Goal: Task Accomplishment & Management: Manage account settings

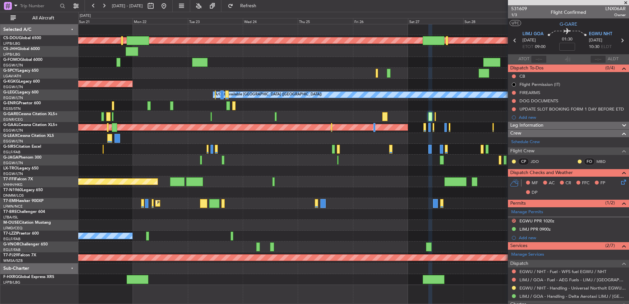
click at [383, 164] on div at bounding box center [353, 160] width 550 height 11
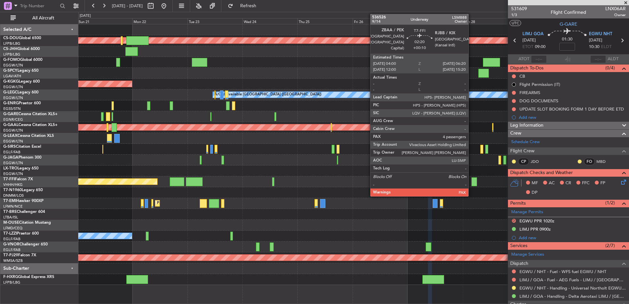
click at [363, 190] on div "Planned Maint London (Biggin Hill) Owner AOG Maint Istanbul (Ataturk) A/C Unava…" at bounding box center [353, 154] width 550 height 260
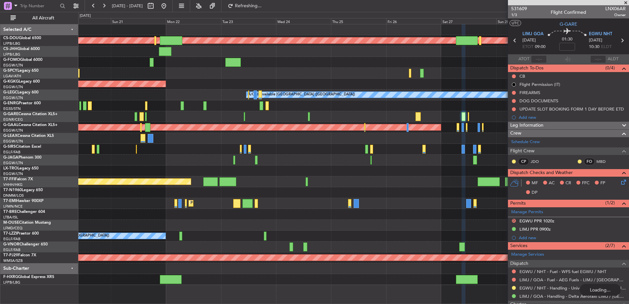
click at [414, 107] on div at bounding box center [353, 105] width 550 height 11
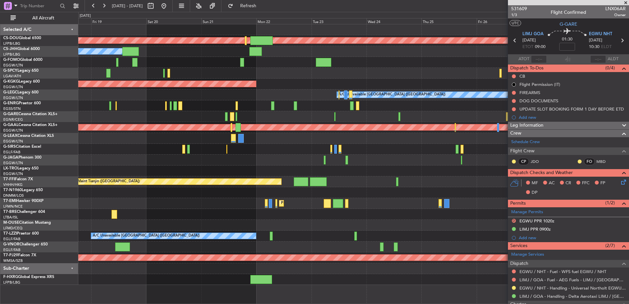
click at [228, 95] on div "A/C Unavailable [GEOGRAPHIC_DATA] ([GEOGRAPHIC_DATA])" at bounding box center [353, 94] width 550 height 11
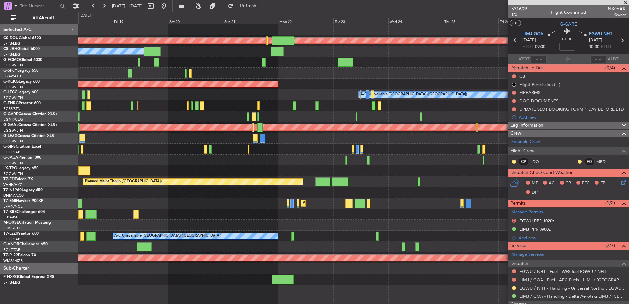
click at [164, 92] on div "A/C Unavailable [GEOGRAPHIC_DATA] ([GEOGRAPHIC_DATA])" at bounding box center [353, 94] width 550 height 11
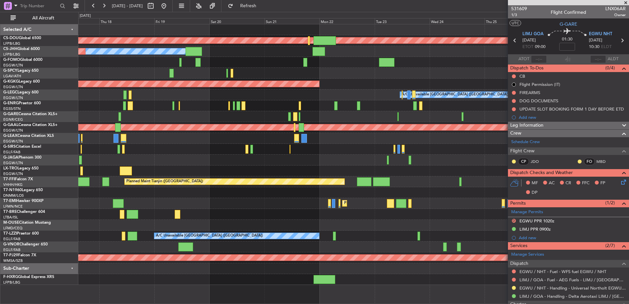
click at [180, 138] on div "Planned Maint London (Biggin Hill) Owner Planned Maint Paris (Le Bourget) AOG M…" at bounding box center [353, 154] width 550 height 260
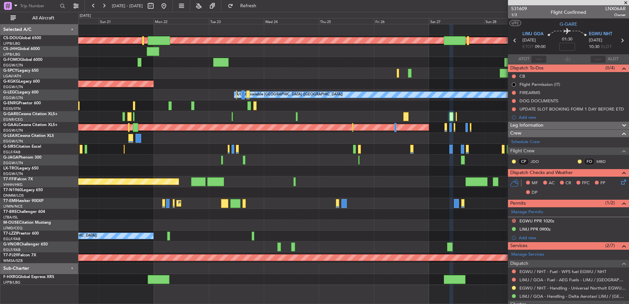
click at [240, 188] on div "Planned Maint London (Biggin Hill) Owner AOG Maint Istanbul (Ataturk) A/C Unava…" at bounding box center [353, 154] width 550 height 260
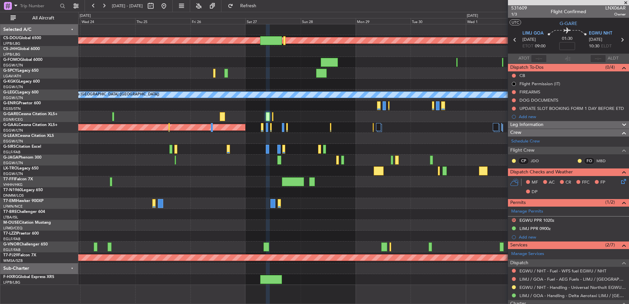
scroll to position [0, 0]
click at [412, 162] on div at bounding box center [353, 160] width 550 height 11
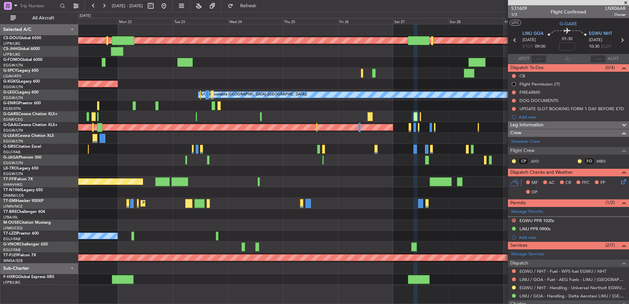
click at [473, 134] on div "Planned Maint London (Biggin Hill) Owner AOG Maint Istanbul (Ataturk) A/C Unava…" at bounding box center [353, 154] width 550 height 260
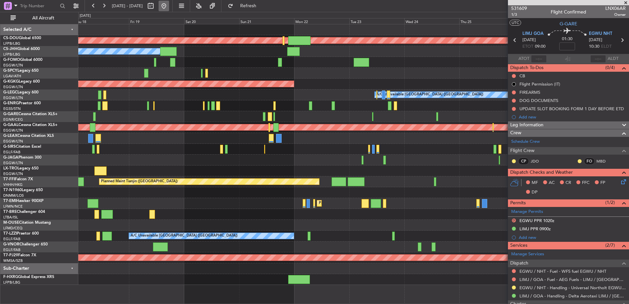
click at [169, 6] on button at bounding box center [163, 6] width 11 height 11
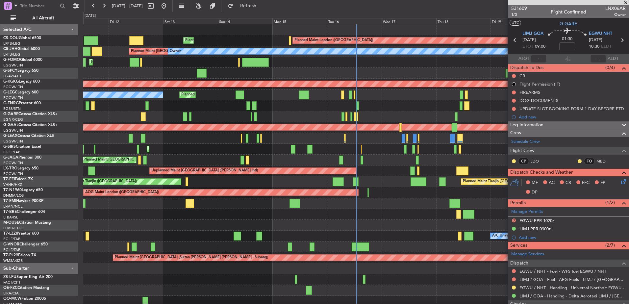
click at [214, 189] on div "AOG Maint London (Stansted) AOG Maint London (Stansted) AOG Maint London (Stans…" at bounding box center [355, 192] width 545 height 11
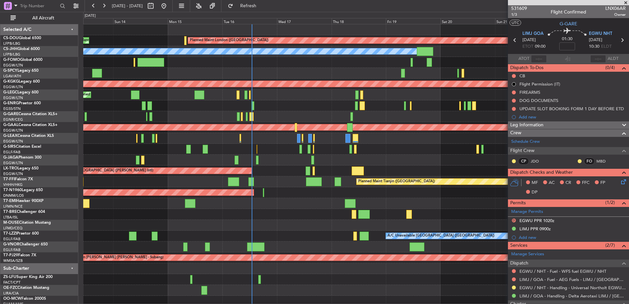
click at [193, 201] on div "Planned Maint Paris (Le Bourget) Planned Maint London (Biggin Hill) Planned Mai…" at bounding box center [355, 165] width 545 height 282
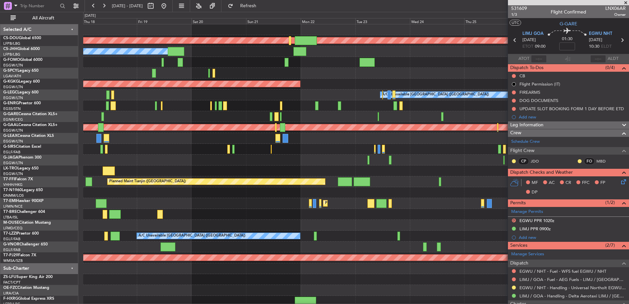
click at [231, 210] on div "Planned Maint London (Biggin Hill) Owner Planned Maint Paris (Le Bourget) AOG M…" at bounding box center [355, 165] width 545 height 282
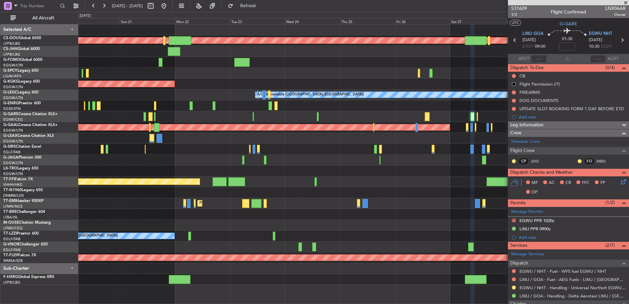
click at [160, 186] on div "Planned Maint London (Biggin Hill) Owner AOG Maint Istanbul (Ataturk) A/C Unava…" at bounding box center [353, 154] width 550 height 260
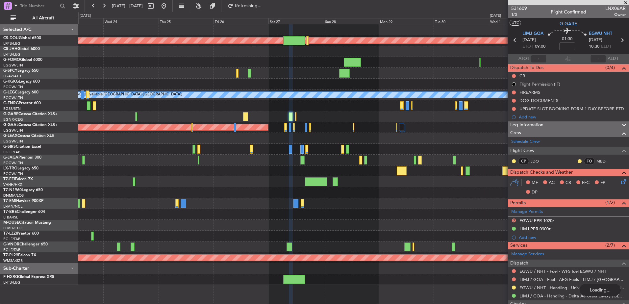
click at [169, 195] on div "Planned Maint London (Biggin Hill) AOG Maint Istanbul (Ataturk) A/C Unavailable…" at bounding box center [353, 154] width 550 height 260
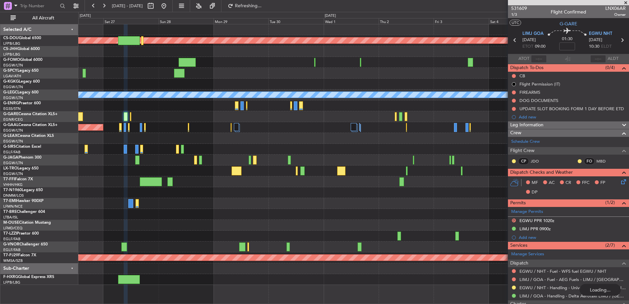
click at [168, 234] on div "Planned Maint London (Biggin Hill) A/C Unavailable London (Luton) Planned Maint…" at bounding box center [353, 154] width 550 height 260
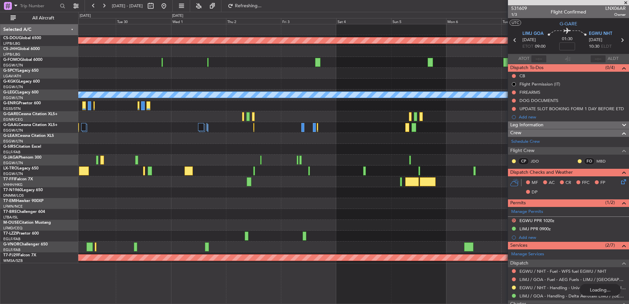
click at [115, 210] on div "Planned Maint London (Biggin Hill) A/C Unavailable London (Luton) Planned Maint…" at bounding box center [353, 143] width 550 height 239
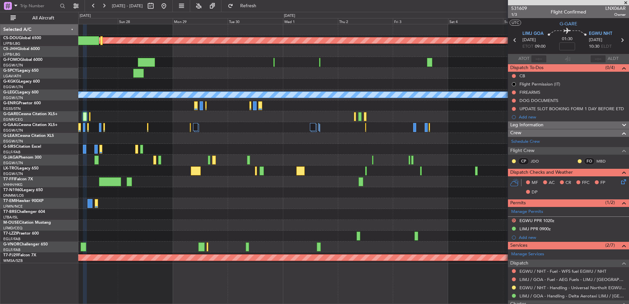
click at [264, 171] on div at bounding box center [353, 170] width 550 height 11
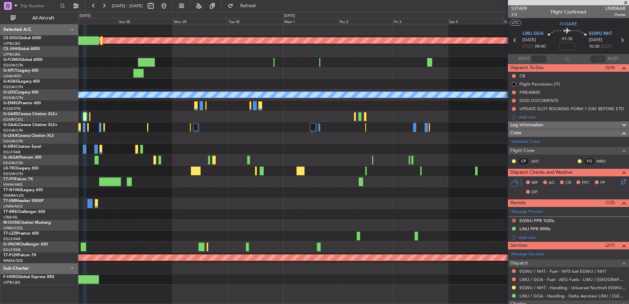
click at [262, 170] on div at bounding box center [261, 170] width 4 height 9
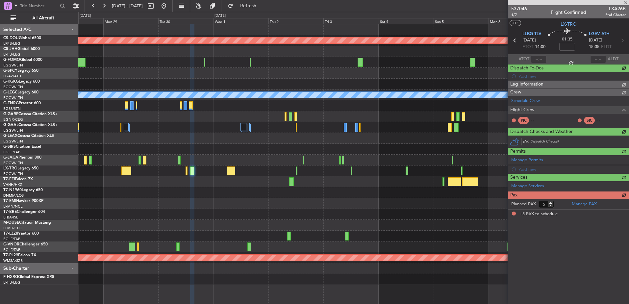
scroll to position [0, 0]
click at [203, 184] on div "Planned Maint Geneva (Cointrin)" at bounding box center [353, 181] width 550 height 11
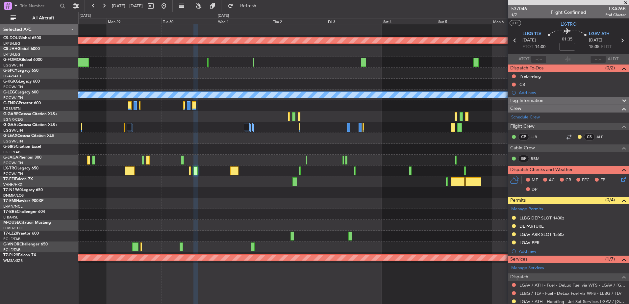
click at [245, 185] on div "Planned Maint London (Biggin Hill) A/C Unavailable London (Luton) Planned Maint…" at bounding box center [353, 143] width 550 height 239
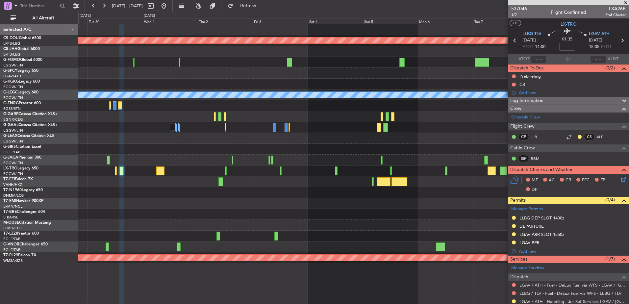
click at [338, 183] on div "Planned Maint Geneva (Cointrin)" at bounding box center [353, 181] width 550 height 11
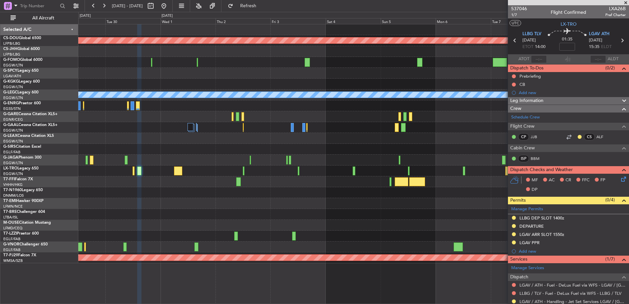
click at [245, 172] on div at bounding box center [353, 170] width 550 height 11
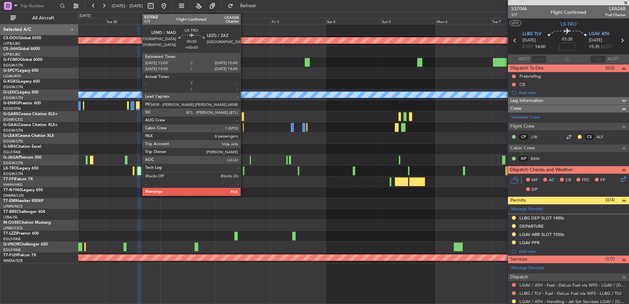
click at [243, 171] on div at bounding box center [244, 170] width 2 height 9
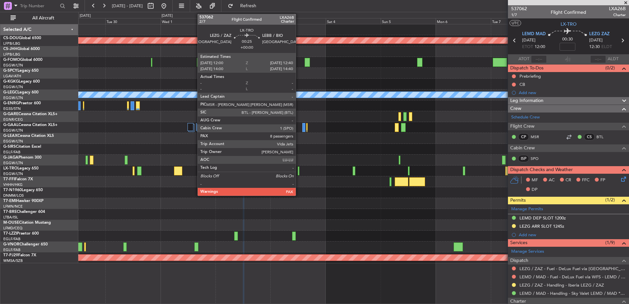
click at [299, 172] on div at bounding box center [299, 170] width 2 height 9
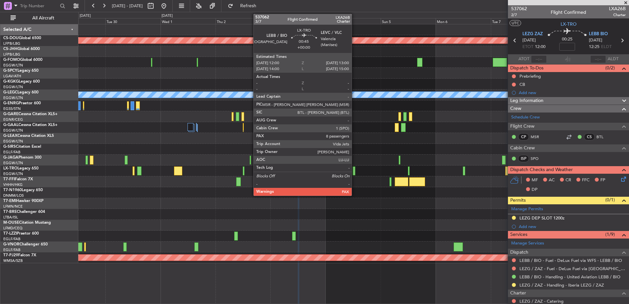
click at [354, 169] on div at bounding box center [353, 170] width 2 height 9
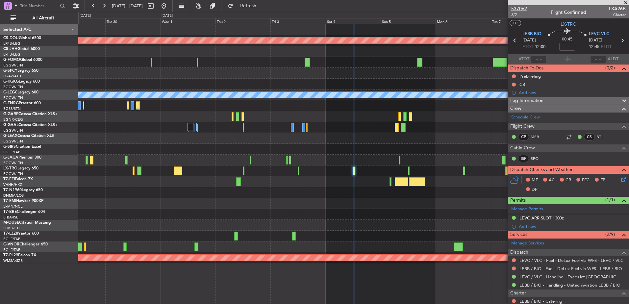
click at [502, 10] on span "537062" at bounding box center [519, 8] width 16 height 7
click at [169, 5] on button at bounding box center [163, 6] width 11 height 11
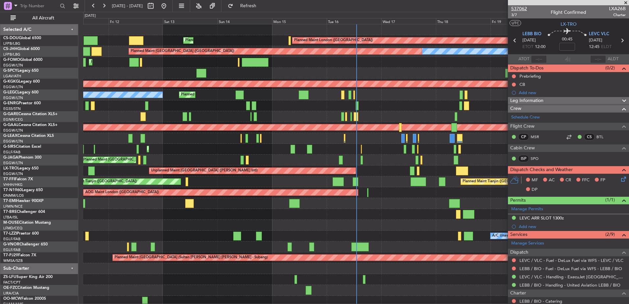
click at [502, 8] on span "537062" at bounding box center [519, 8] width 16 height 7
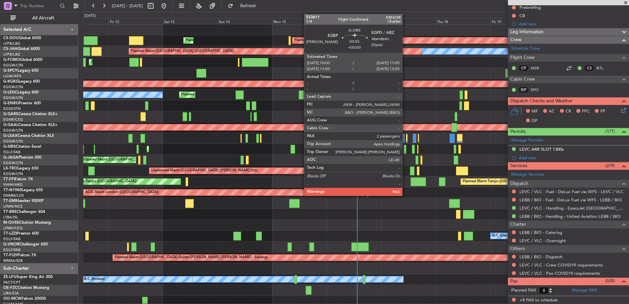
click at [405, 148] on div at bounding box center [404, 149] width 3 height 9
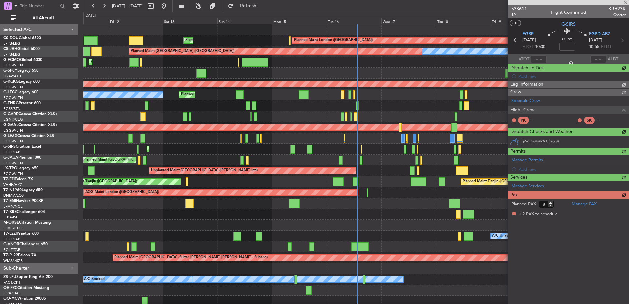
type input "2"
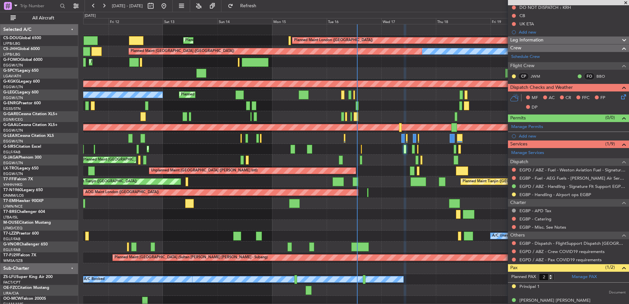
scroll to position [0, 0]
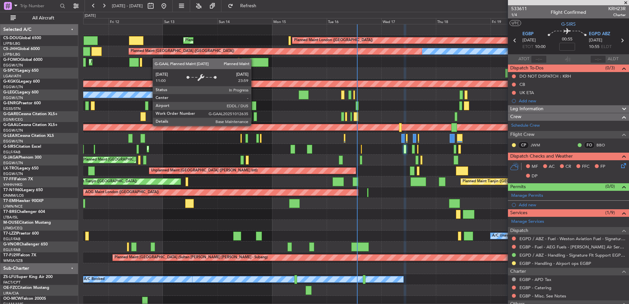
click at [254, 125] on div "Planned Maint Dusseldorf" at bounding box center [231, 127] width 1387 height 6
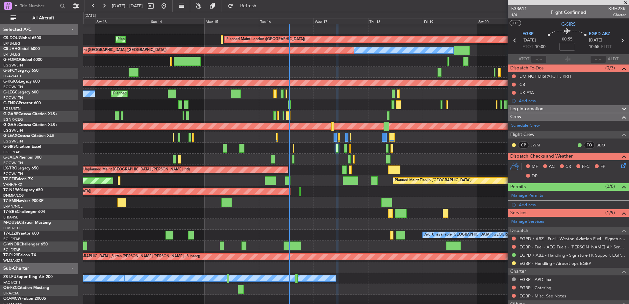
scroll to position [1, 0]
click at [286, 147] on div "Planned Maint London (Farnborough) AOG Maint Kemble" at bounding box center [355, 148] width 545 height 11
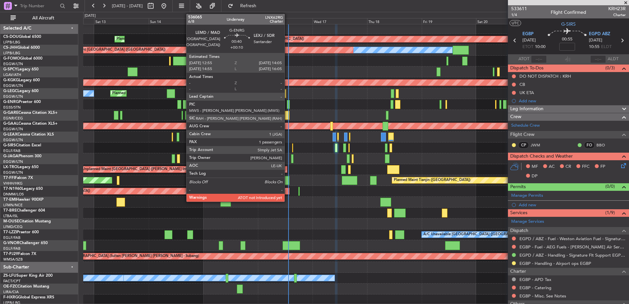
click at [287, 106] on div at bounding box center [288, 104] width 3 height 9
type input "+00:10"
type input "1"
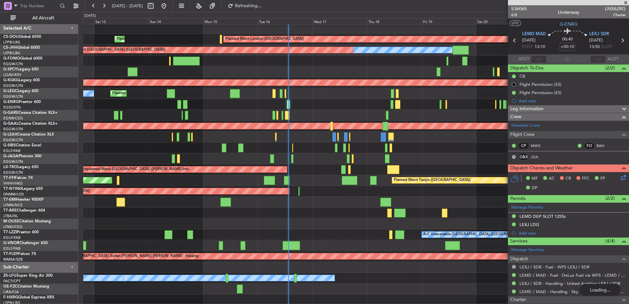
scroll to position [107, 0]
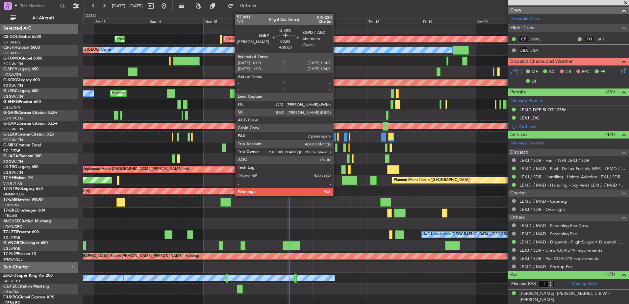
click at [336, 148] on div at bounding box center [336, 147] width 3 height 9
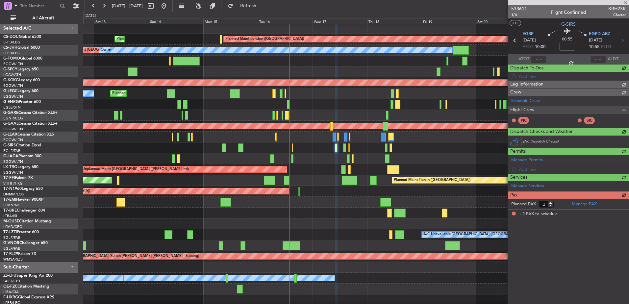
scroll to position [0, 0]
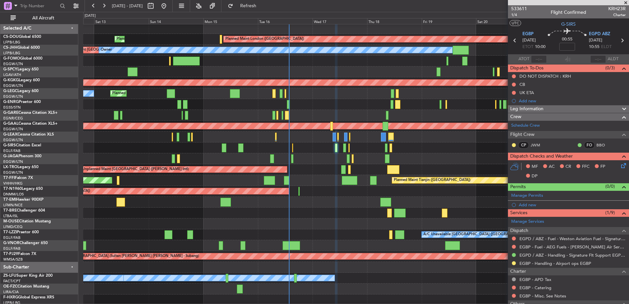
click at [502, 108] on span "Leg Information" at bounding box center [526, 109] width 33 height 8
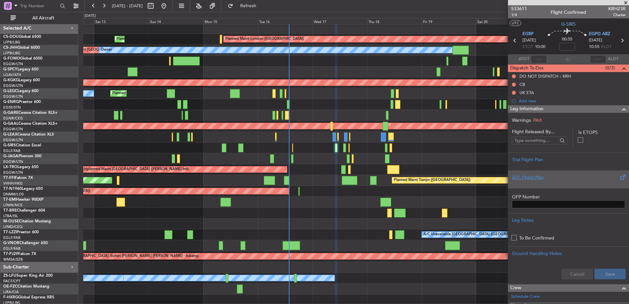
click at [502, 180] on div "ATC Flight Plan" at bounding box center [568, 177] width 113 height 7
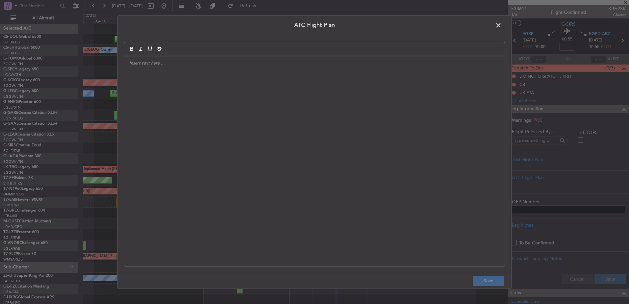
click at [364, 143] on div at bounding box center [314, 161] width 380 height 210
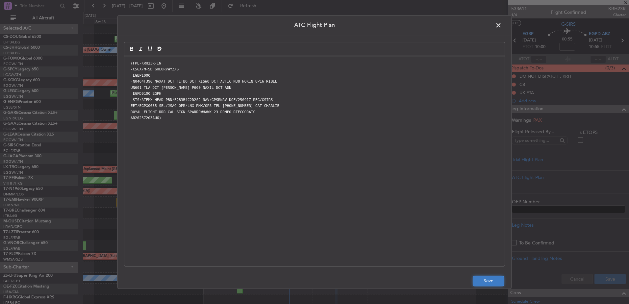
click at [484, 235] on button "Save" at bounding box center [487, 281] width 31 height 11
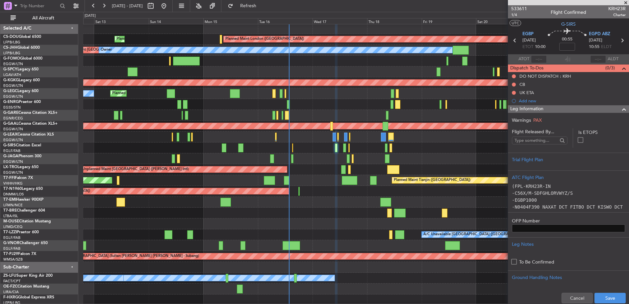
click at [502, 235] on div "Cancel Save" at bounding box center [568, 298] width 121 height 20
click at [502, 235] on button "Save" at bounding box center [609, 298] width 31 height 11
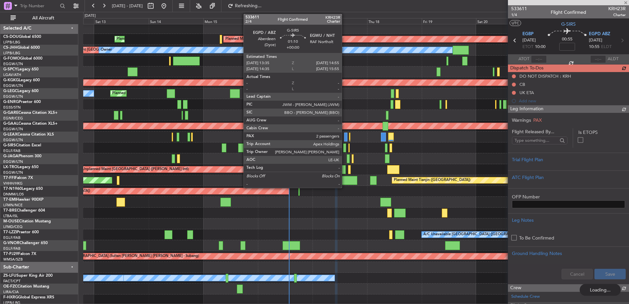
click at [346, 146] on div "Planned Maint London (Farnborough) AOG Maint Kemble" at bounding box center [355, 147] width 545 height 11
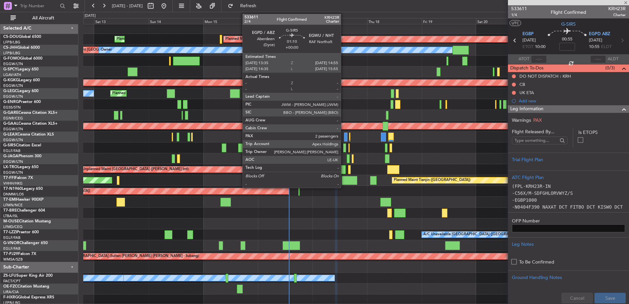
click at [343, 145] on div at bounding box center [344, 147] width 3 height 9
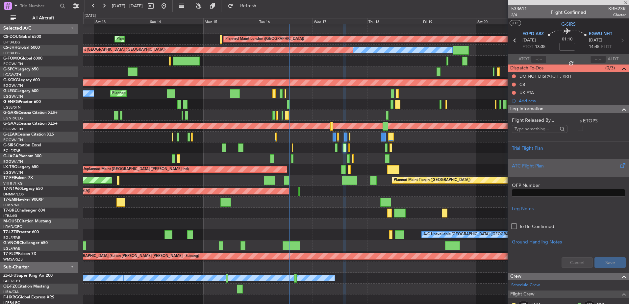
click at [502, 171] on div at bounding box center [568, 171] width 113 height 4
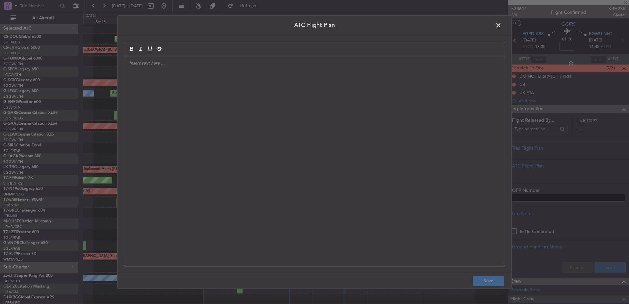
click at [354, 154] on div at bounding box center [314, 161] width 380 height 210
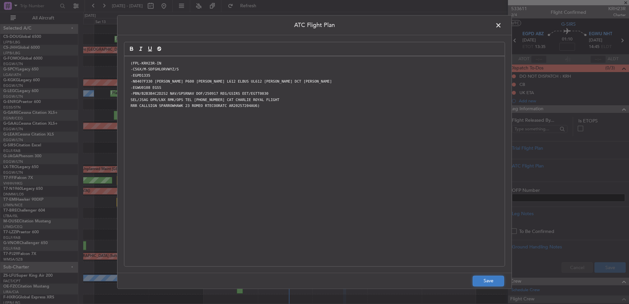
click at [488, 235] on button "Save" at bounding box center [487, 281] width 31 height 11
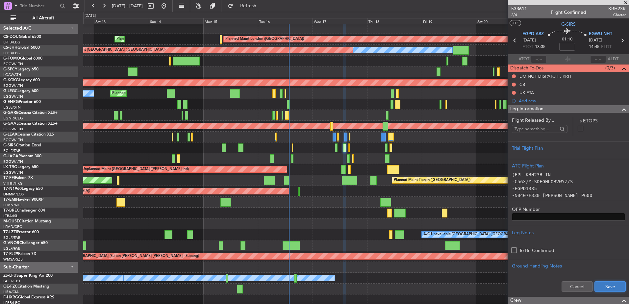
click at [502, 235] on button "Save" at bounding box center [609, 286] width 31 height 11
click at [502, 106] on div "Leg Information" at bounding box center [568, 109] width 121 height 8
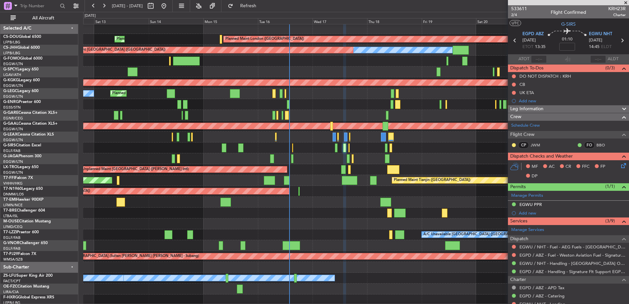
click at [502, 3] on span at bounding box center [625, 3] width 7 height 6
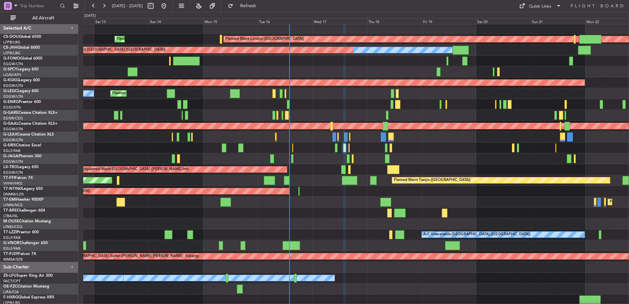
type input "0"
click at [502, 8] on div "Quick Links" at bounding box center [540, 6] width 22 height 7
click at [502, 44] on button "Crew Board" at bounding box center [540, 38] width 49 height 16
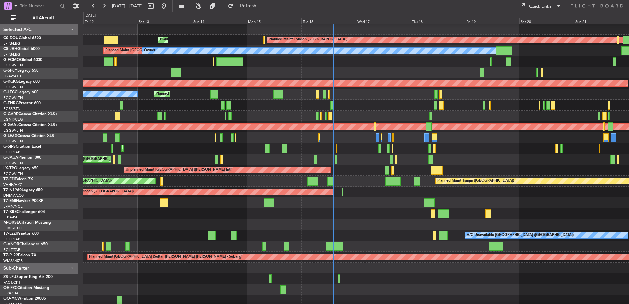
click at [377, 195] on div "AOG Maint London (Stansted) AOG Maint London (Stansted) AOG Maint London (Stans…" at bounding box center [355, 191] width 545 height 11
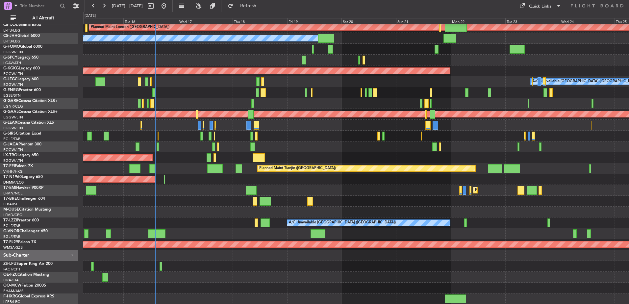
scroll to position [12, 0]
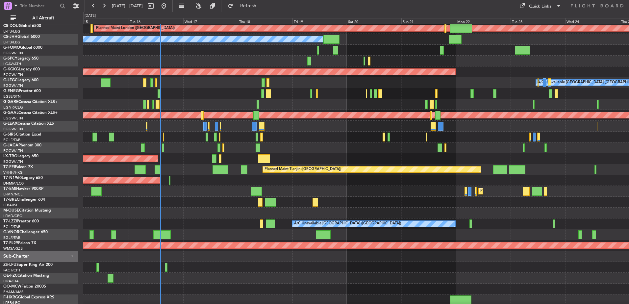
click at [230, 102] on div at bounding box center [355, 104] width 545 height 11
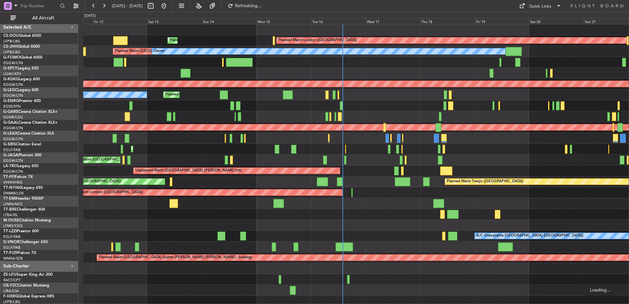
scroll to position [0, 0]
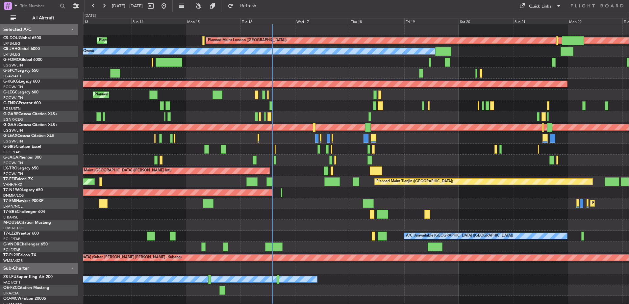
click at [398, 138] on div "Planned Maint [GEOGRAPHIC_DATA] ([GEOGRAPHIC_DATA])" at bounding box center [355, 138] width 545 height 11
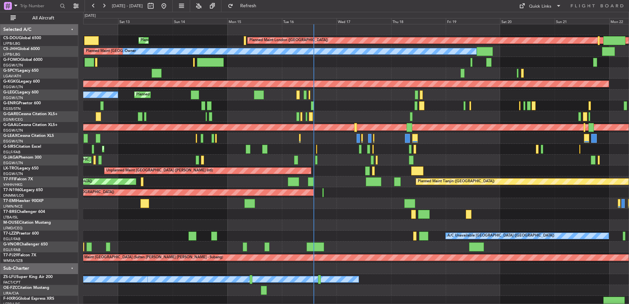
click at [462, 133] on div "Planned Maint Paris (Le Bourget) Planned Maint London (Biggin Hill) Planned Mai…" at bounding box center [355, 165] width 545 height 282
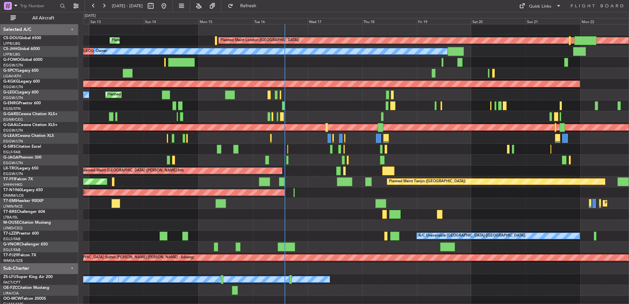
scroll to position [2, 0]
click at [355, 194] on div "AOG Maint London (Stansted) AOG Maint London (Stansted) AOG Maint London (Stans…" at bounding box center [355, 192] width 545 height 11
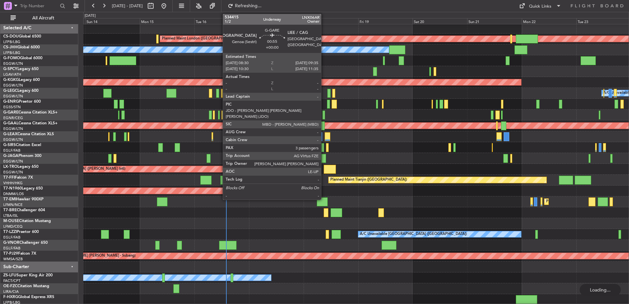
click at [324, 114] on div at bounding box center [323, 114] width 3 height 9
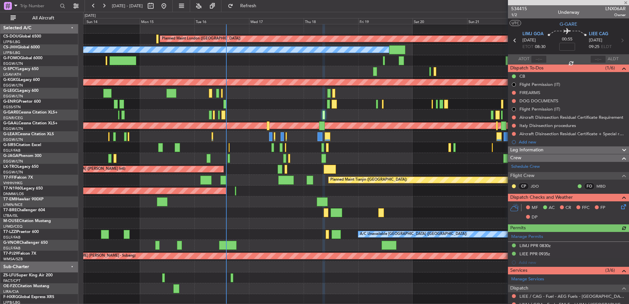
scroll to position [132, 0]
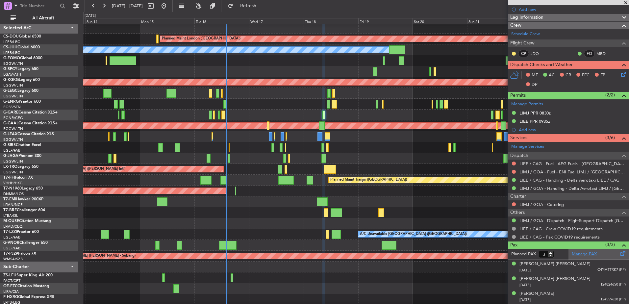
click at [502, 235] on link "Manage PAX" at bounding box center [583, 254] width 25 height 7
click at [352, 151] on div "Planned Maint London (Biggin Hill) Planned Maint Paris (Le Bourget) Planned Mai…" at bounding box center [355, 164] width 545 height 282
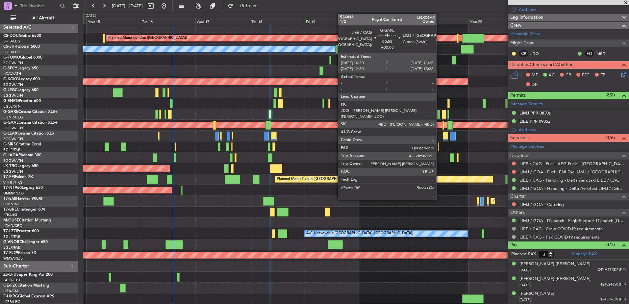
click at [439, 116] on div at bounding box center [438, 114] width 3 height 9
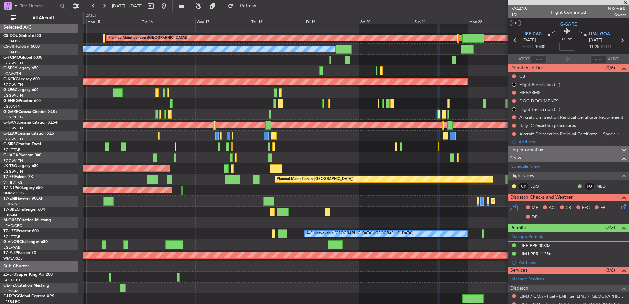
click at [336, 166] on div "Unplanned Maint [GEOGRAPHIC_DATA] ([PERSON_NAME] Intl)" at bounding box center [355, 168] width 545 height 11
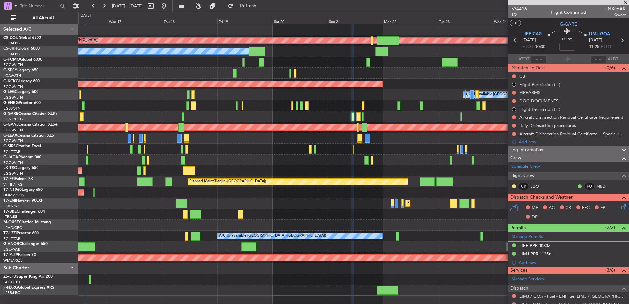
scroll to position [0, 0]
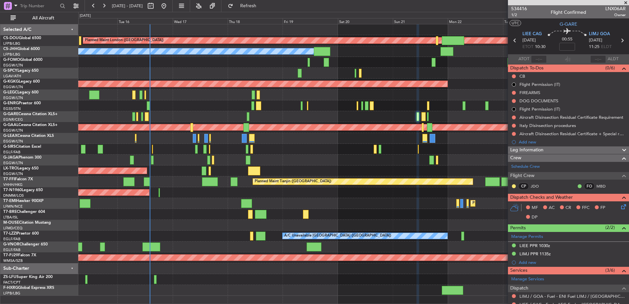
click at [436, 206] on div "Planned Maint London ([GEOGRAPHIC_DATA]) Planned Maint [GEOGRAPHIC_DATA] ([GEOG…" at bounding box center [353, 159] width 550 height 271
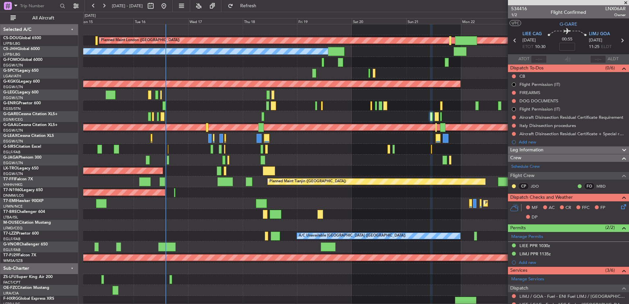
click at [502, 3] on span at bounding box center [625, 3] width 7 height 6
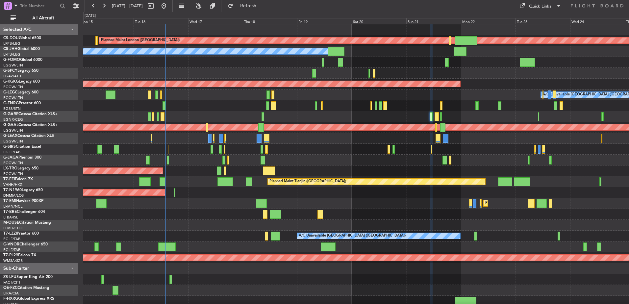
type input "0"
click at [502, 8] on div "Quick Links" at bounding box center [540, 6] width 22 height 7
click at [502, 18] on button "Trip Builder" at bounding box center [540, 22] width 49 height 16
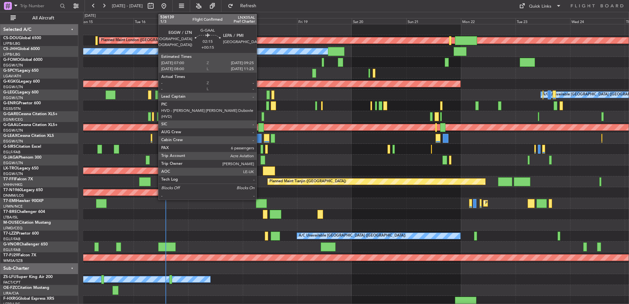
click at [259, 123] on div at bounding box center [261, 127] width 6 height 9
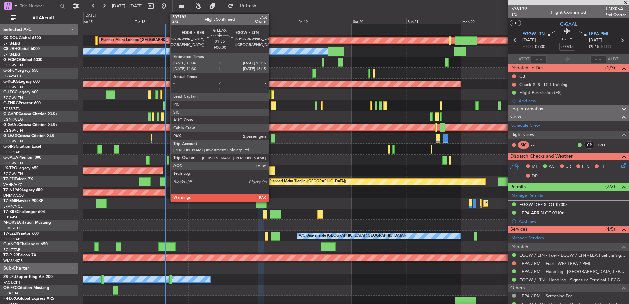
click at [272, 141] on div at bounding box center [273, 138] width 4 height 9
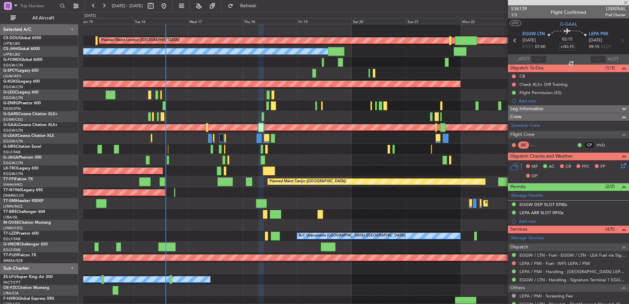
type input "2"
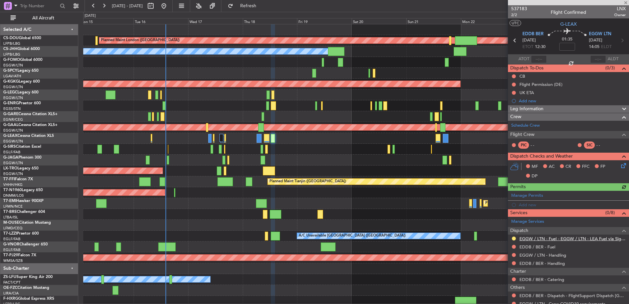
scroll to position [39, 0]
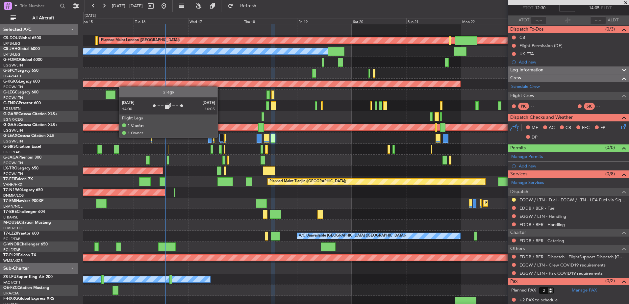
click at [222, 137] on div at bounding box center [221, 138] width 4 height 8
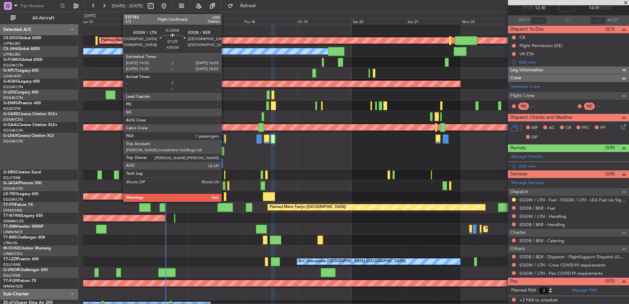
click at [224, 149] on div at bounding box center [223, 151] width 4 height 9
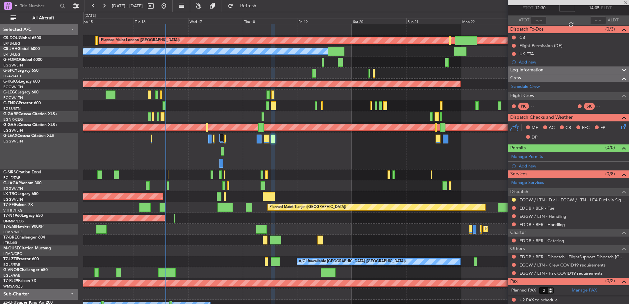
type input "1"
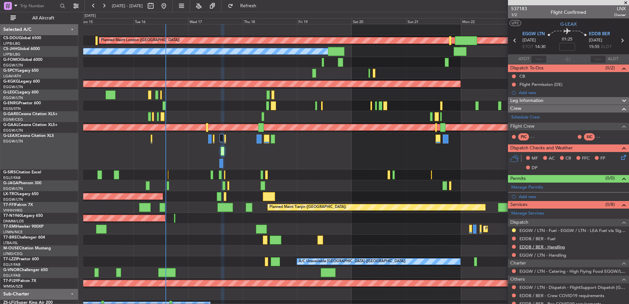
scroll to position [31, 0]
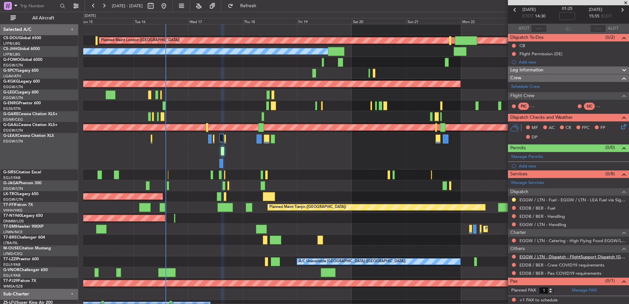
click at [533, 255] on link "EGGW / LTN - Dispatch - FlightSupport Dispatch [GEOGRAPHIC_DATA]" at bounding box center [572, 257] width 106 height 6
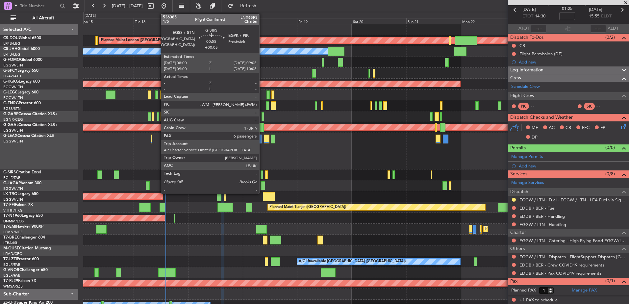
click at [262, 174] on div at bounding box center [261, 174] width 3 height 9
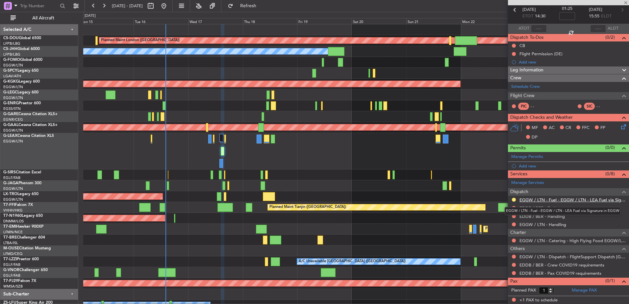
type input "+00:05"
type input "6"
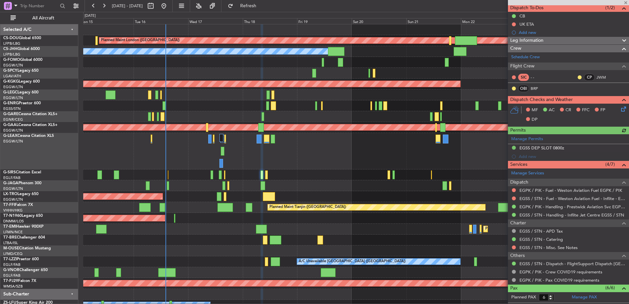
scroll to position [60, 0]
click at [533, 87] on link "BRP" at bounding box center [537, 88] width 15 height 6
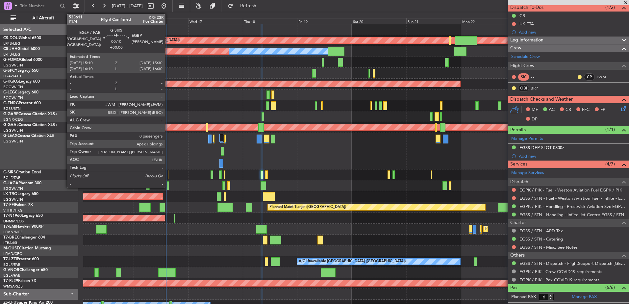
click at [168, 171] on div at bounding box center [168, 174] width 1 height 9
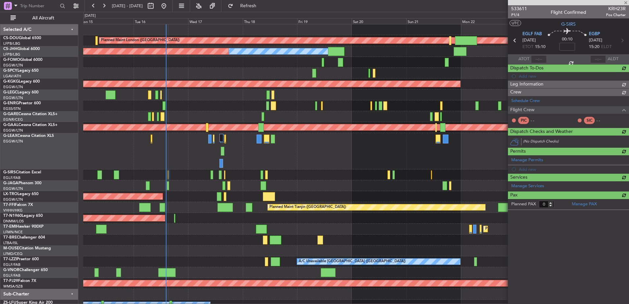
scroll to position [0, 0]
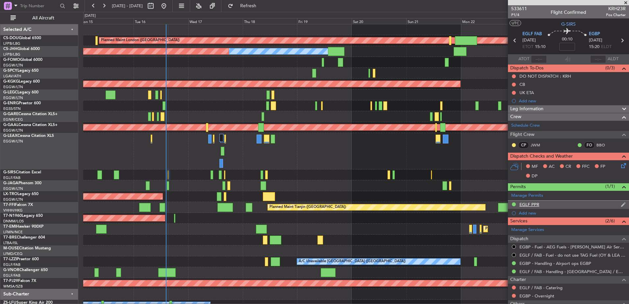
click at [522, 204] on div "EGLF PPR" at bounding box center [529, 205] width 20 height 6
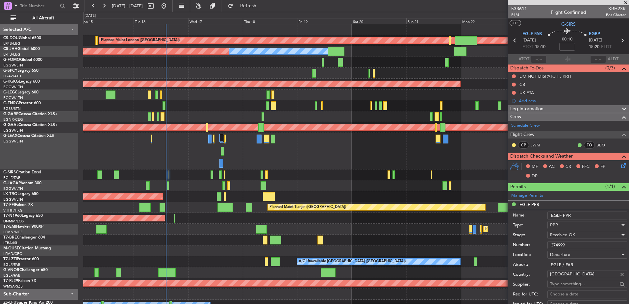
click at [559, 243] on input "374999" at bounding box center [587, 245] width 80 height 8
click at [306, 150] on div at bounding box center [355, 151] width 545 height 36
click at [244, 142] on div at bounding box center [355, 151] width 545 height 36
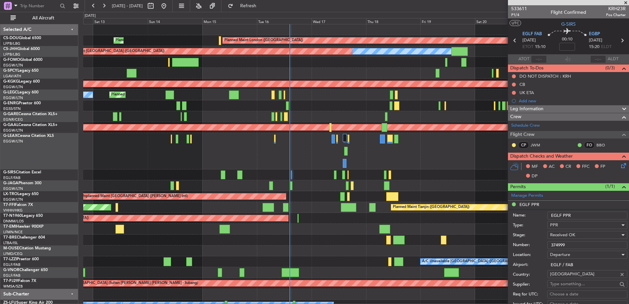
click at [218, 143] on div "Planned Maint [GEOGRAPHIC_DATA] ([GEOGRAPHIC_DATA])" at bounding box center [355, 151] width 545 height 36
click at [381, 145] on div "Planned Maint London (Biggin Hill) Planned Maint Paris (Le Bourget) Owner Plann…" at bounding box center [355, 178] width 545 height 308
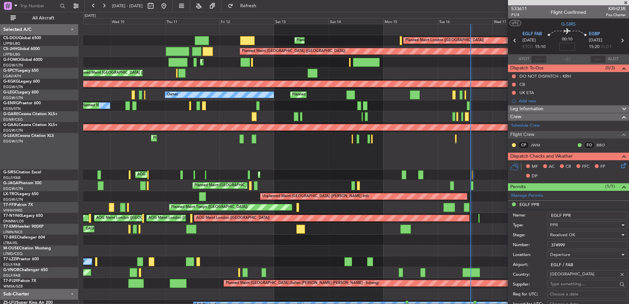
click at [565, 206] on li "EGLF PPR Name: EGLF PPR Type: PPR Stage: Received OK Number: 374999 Location: D…" at bounding box center [568, 303] width 121 height 204
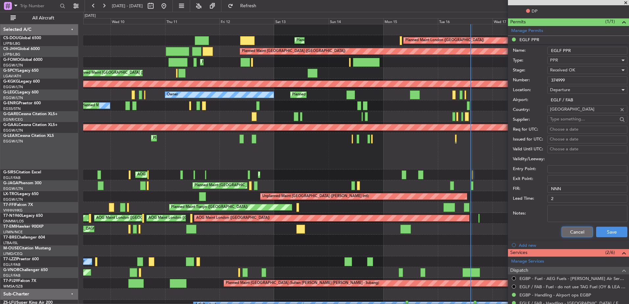
click at [569, 229] on button "Cancel" at bounding box center [576, 232] width 31 height 11
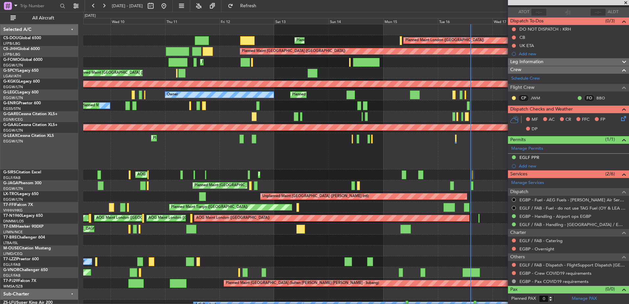
click at [303, 181] on div "Planned Maint London (Biggin Hill) Planned Maint Paris (Le Bourget) Planned Mai…" at bounding box center [355, 178] width 545 height 308
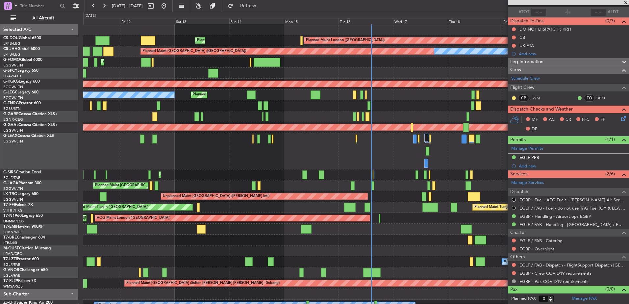
scroll to position [13, 0]
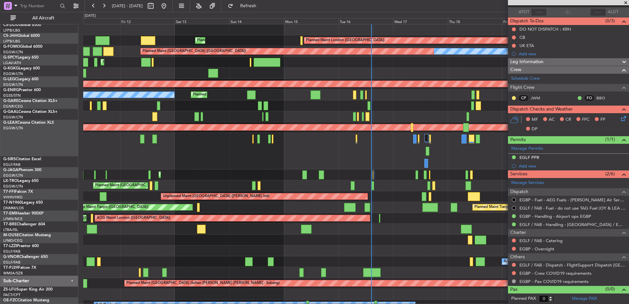
click at [292, 169] on div "Planned Maint London (Farnborough) AOG Maint Kemble" at bounding box center [355, 174] width 545 height 11
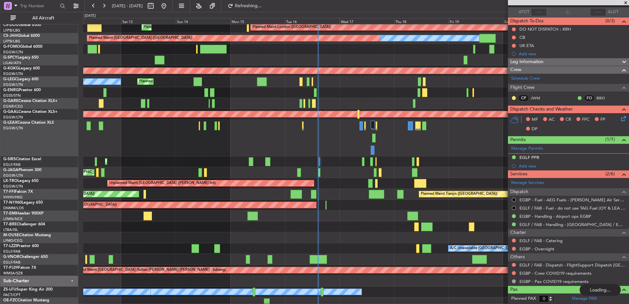
click at [209, 147] on div "Planned Maint [GEOGRAPHIC_DATA] ([GEOGRAPHIC_DATA])" at bounding box center [355, 138] width 545 height 36
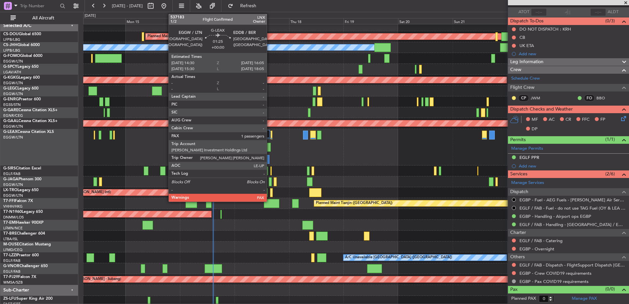
click at [270, 149] on div at bounding box center [269, 147] width 4 height 9
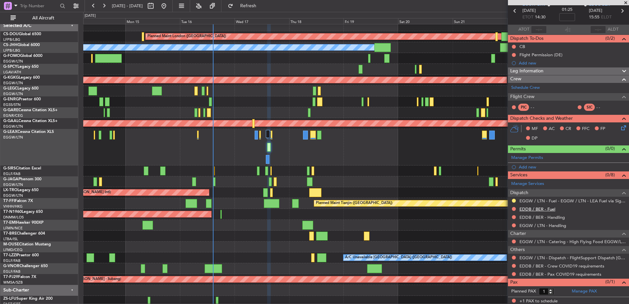
scroll to position [31, 0]
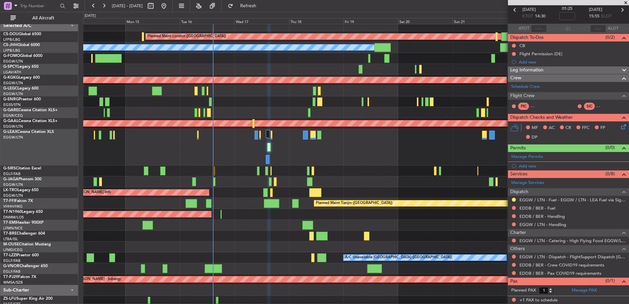
click at [259, 173] on div "Planned Maint [GEOGRAPHIC_DATA] ([GEOGRAPHIC_DATA])" at bounding box center [355, 170] width 545 height 11
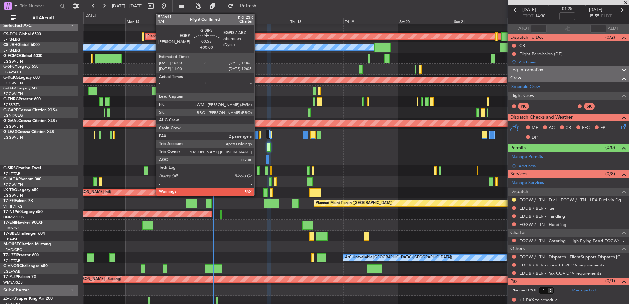
click at [257, 170] on div at bounding box center [258, 170] width 3 height 9
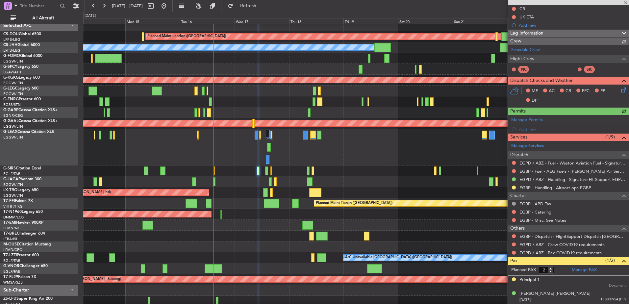
scroll to position [76, 0]
click at [514, 171] on button at bounding box center [514, 171] width 4 height 4
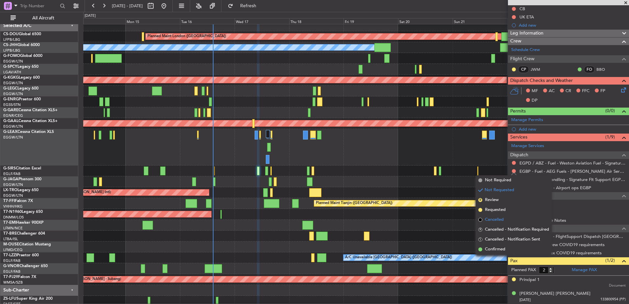
click at [490, 221] on span "Cancelled" at bounding box center [494, 219] width 19 height 7
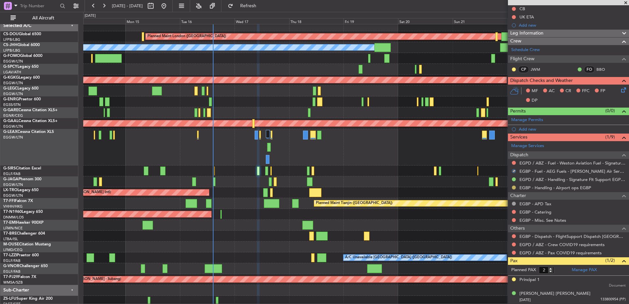
click at [512, 187] on button at bounding box center [514, 187] width 4 height 4
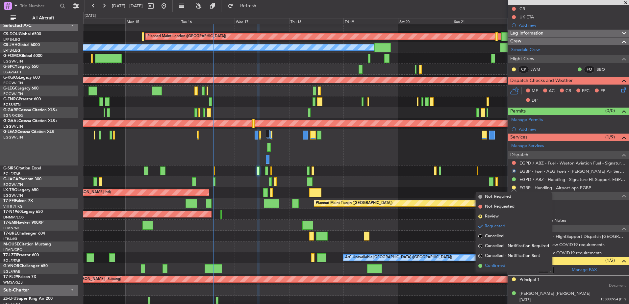
click at [488, 263] on span "Confirmed" at bounding box center [495, 265] width 20 height 7
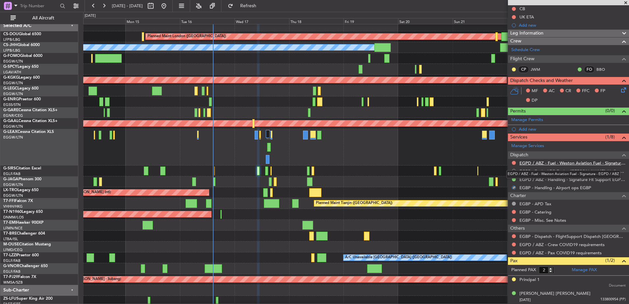
click at [542, 164] on link "EGPD / ABZ - Fuel - Weston Aviation Fuel - Signature - EGPD / ABZ" at bounding box center [572, 163] width 106 height 6
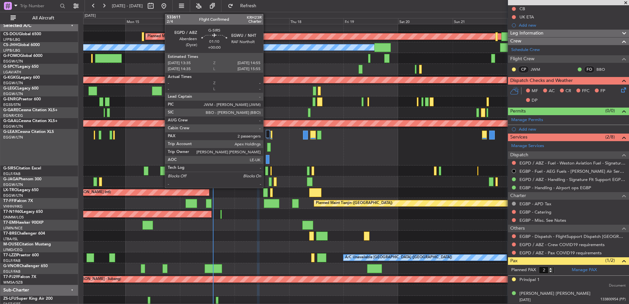
click at [265, 171] on div at bounding box center [266, 170] width 3 height 9
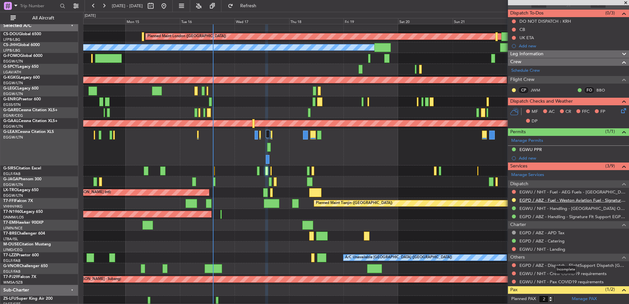
scroll to position [0, 0]
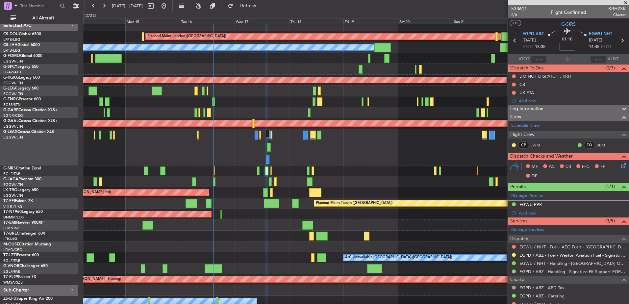
click at [542, 254] on link "EGPD / ABZ - Fuel - Weston Aviation Fuel - Signature - EGPD / ABZ" at bounding box center [572, 255] width 106 height 6
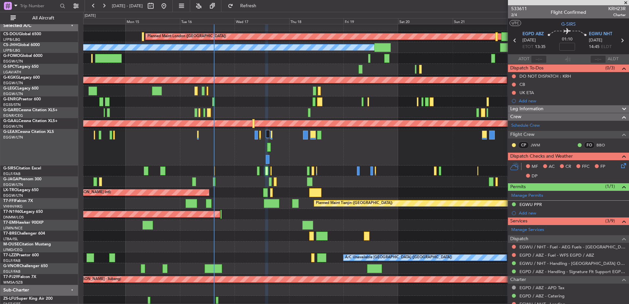
click at [622, 3] on span at bounding box center [625, 3] width 7 height 6
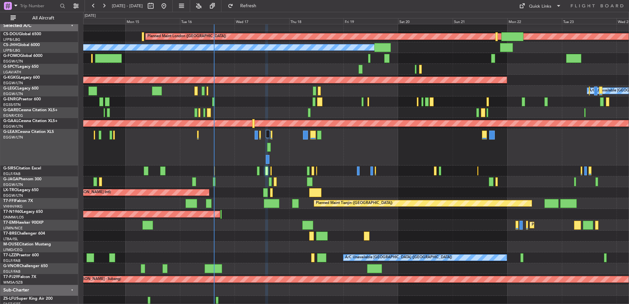
type input "0"
click at [526, 7] on button "Quick Links" at bounding box center [540, 6] width 49 height 11
click at [527, 31] on button "Crew Board" at bounding box center [540, 38] width 49 height 16
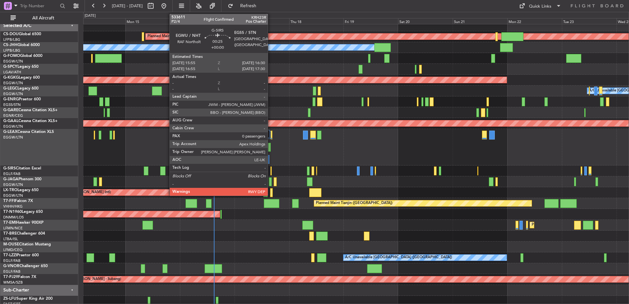
click at [271, 169] on div at bounding box center [271, 170] width 2 height 9
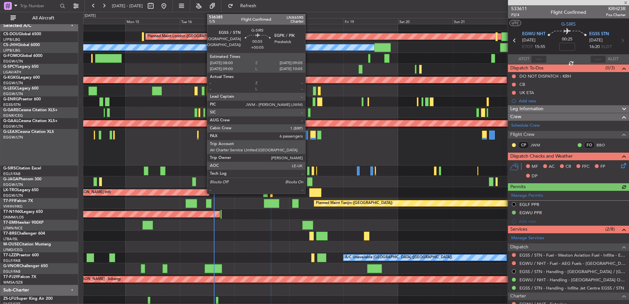
click at [308, 169] on div at bounding box center [308, 170] width 3 height 9
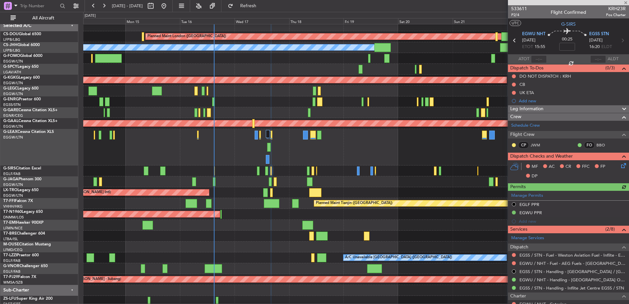
type input "+00:05"
type input "6"
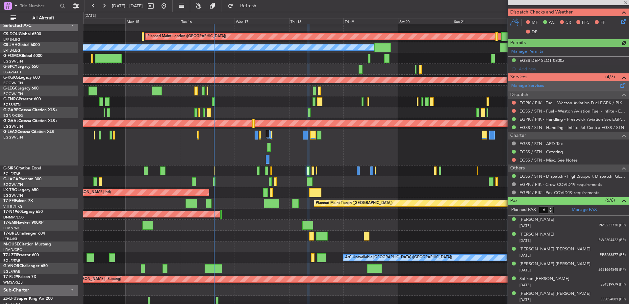
scroll to position [147, 0]
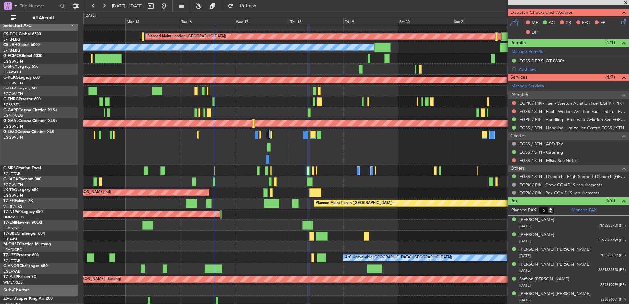
click at [260, 171] on div "Planned Maint [GEOGRAPHIC_DATA] ([GEOGRAPHIC_DATA])" at bounding box center [355, 170] width 545 height 11
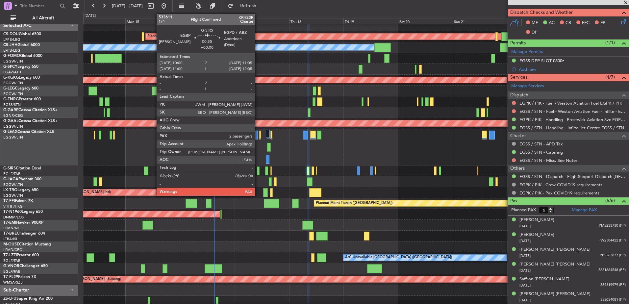
click at [258, 170] on div at bounding box center [258, 170] width 3 height 9
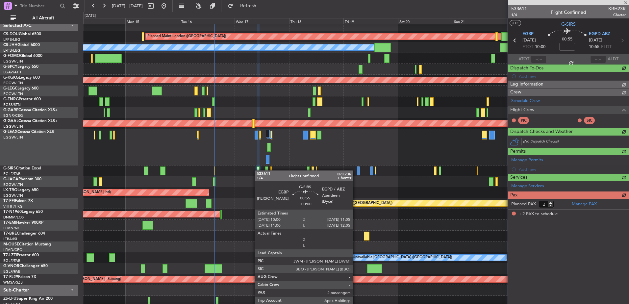
scroll to position [0, 0]
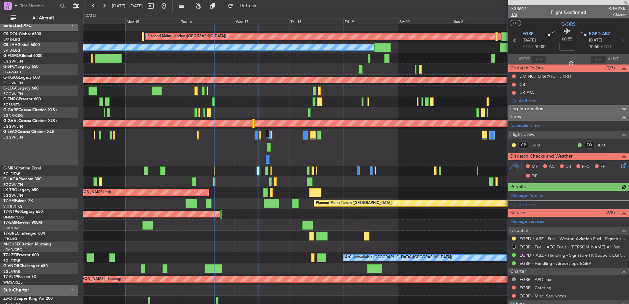
click at [517, 15] on span "1/4" at bounding box center [519, 15] width 16 height 6
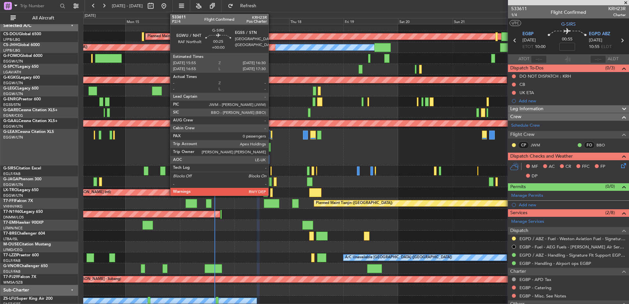
click at [271, 169] on div at bounding box center [271, 170] width 2 height 9
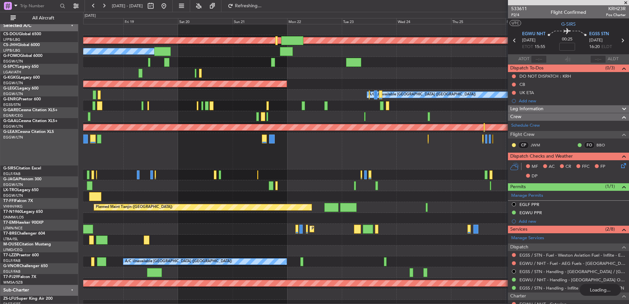
click at [123, 164] on div at bounding box center [355, 151] width 545 height 36
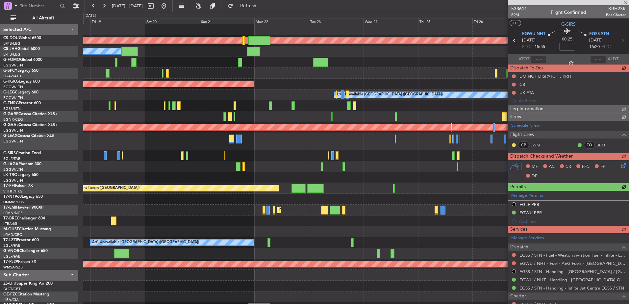
click at [255, 183] on div "Planned Maint London (Biggin Hill) Owner Planned Maint Paris (Le Bourget) AOG M…" at bounding box center [355, 168] width 545 height 289
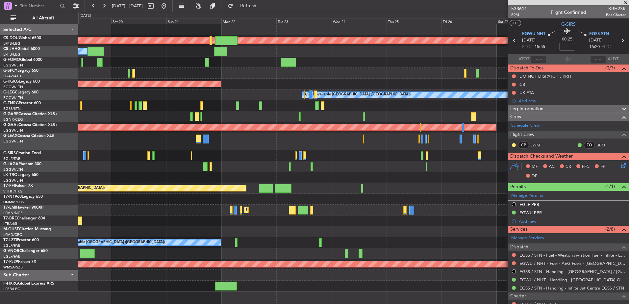
click at [362, 75] on div at bounding box center [353, 73] width 550 height 11
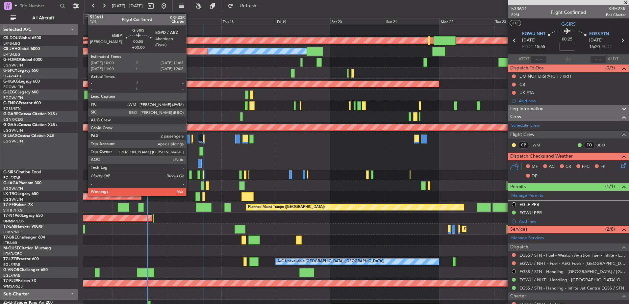
click at [189, 174] on div at bounding box center [190, 174] width 3 height 9
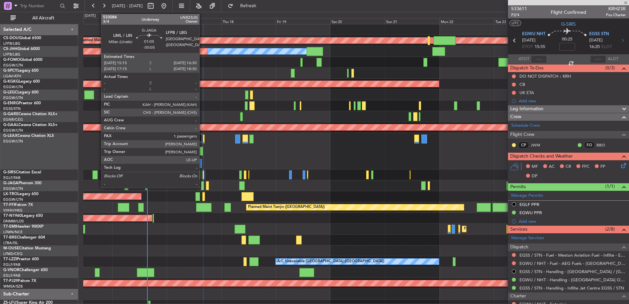
type input "2"
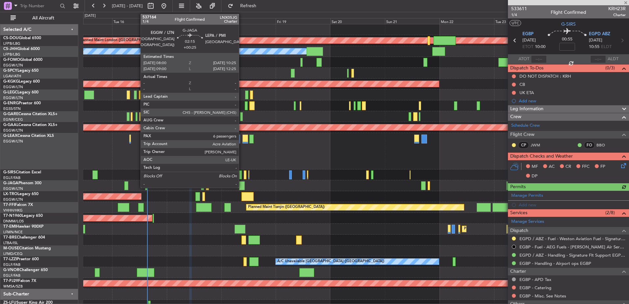
click at [242, 185] on div at bounding box center [242, 185] width 6 height 9
type input "+00:25"
type input "6"
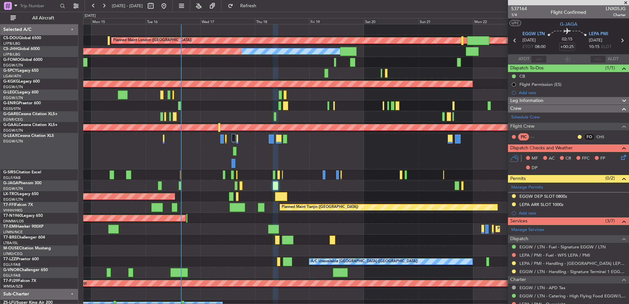
click at [435, 201] on div "Unplanned Maint [GEOGRAPHIC_DATA] ([PERSON_NAME] Intl)" at bounding box center [355, 196] width 545 height 11
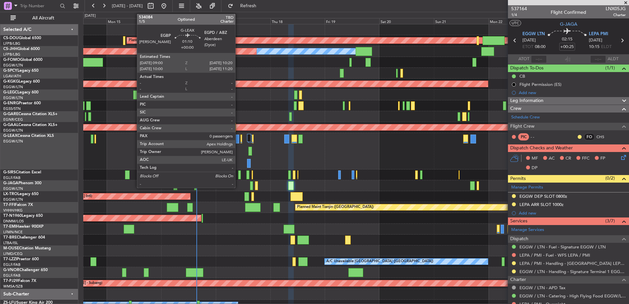
click at [238, 134] on div at bounding box center [237, 138] width 3 height 9
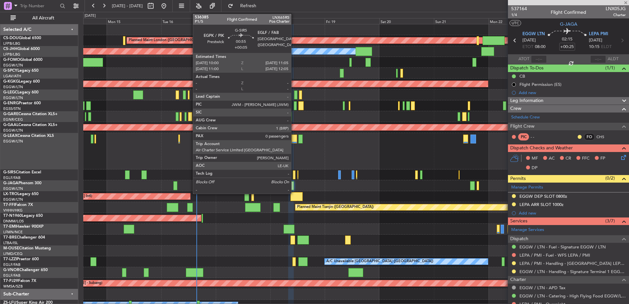
type input "0"
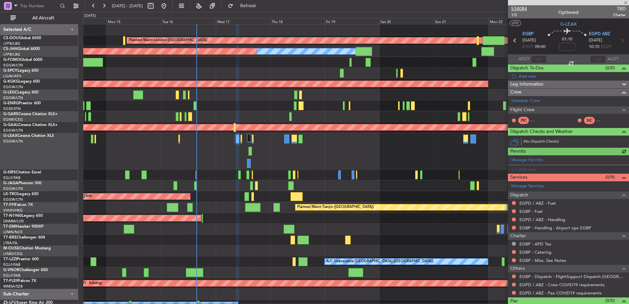
click at [522, 8] on span "534084" at bounding box center [519, 8] width 16 height 7
click at [262, 7] on span "Refreshing..." at bounding box center [248, 6] width 28 height 5
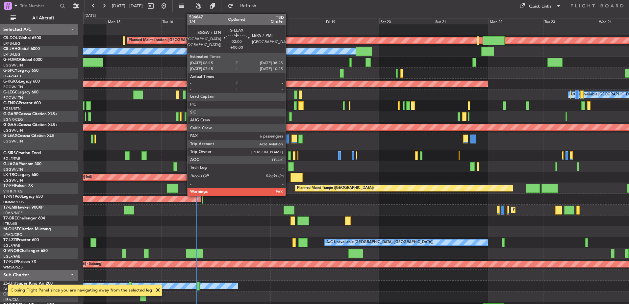
click at [288, 139] on div at bounding box center [286, 138] width 5 height 9
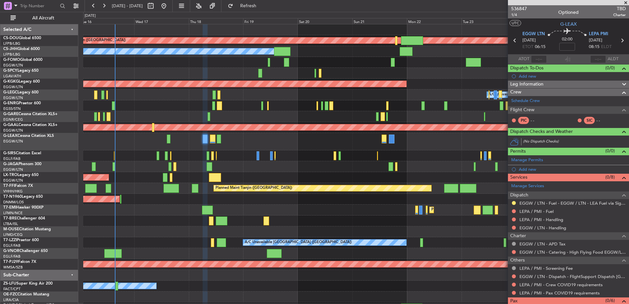
click at [299, 168] on div at bounding box center [355, 166] width 545 height 11
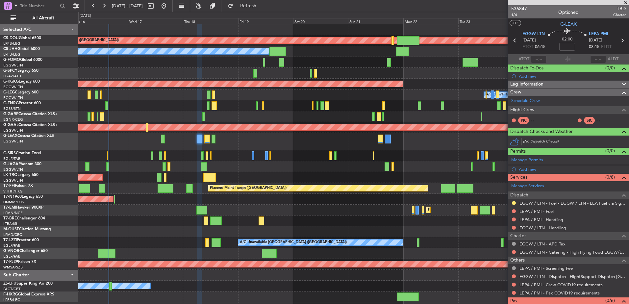
click at [385, 160] on div "Planned Maint London (Biggin Hill) Planned Maint Paris (Le Bourget) Owner AOG M…" at bounding box center [353, 163] width 550 height 278
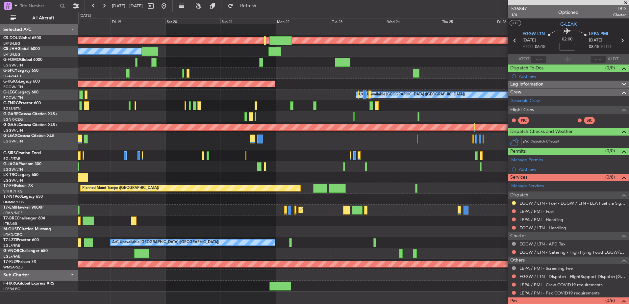
click at [238, 151] on div "Planned Maint London (Biggin Hill) Owner Planned Maint Paris (Le Bourget) AOG M…" at bounding box center [353, 157] width 550 height 267
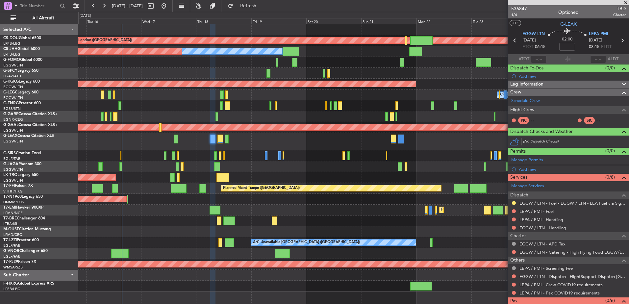
click at [475, 177] on div "Planned Maint London (Biggin Hill) Planned Maint Paris (Le Bourget) Owner Plann…" at bounding box center [353, 157] width 550 height 267
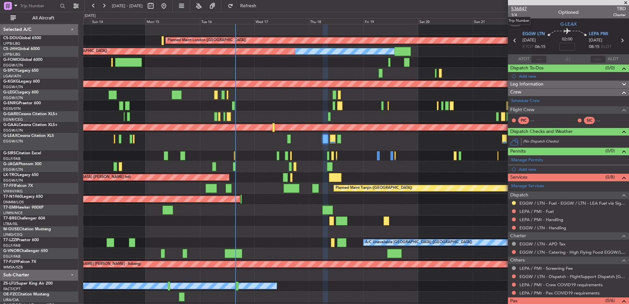
click at [516, 7] on span "536847" at bounding box center [519, 8] width 16 height 7
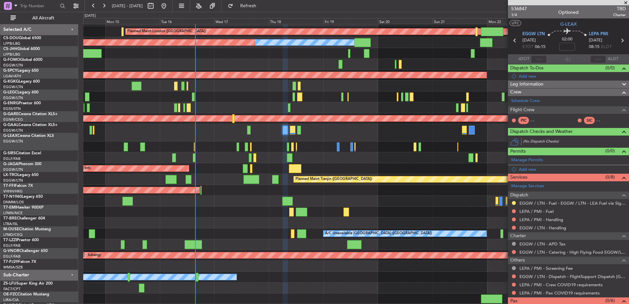
scroll to position [9, 0]
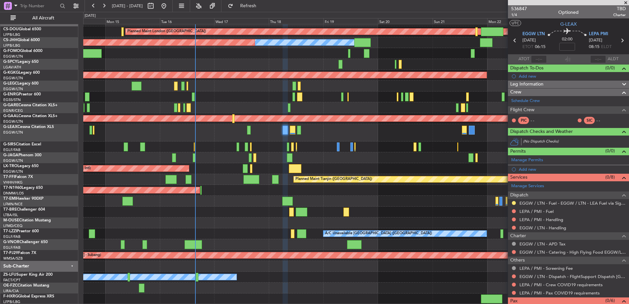
click at [337, 172] on div "Planned Maint London (Biggin Hill) Planned Maint Paris (Le Bourget) Owner Plann…" at bounding box center [355, 159] width 545 height 289
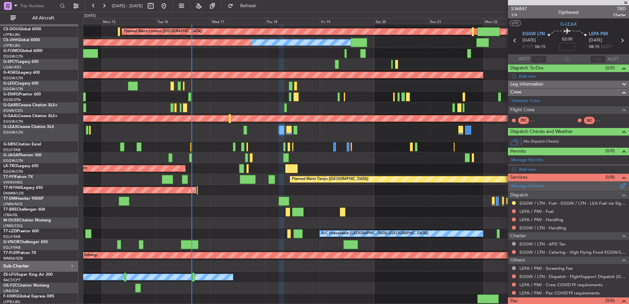
scroll to position [20, 0]
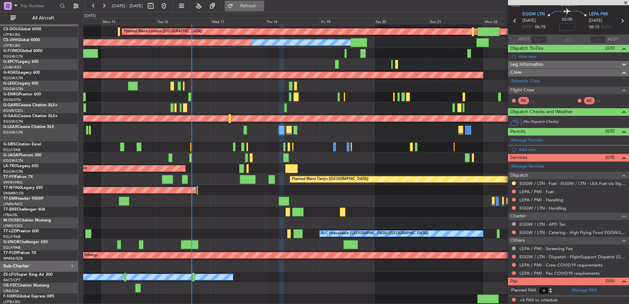
click at [262, 6] on span "Refresh" at bounding box center [248, 6] width 28 height 5
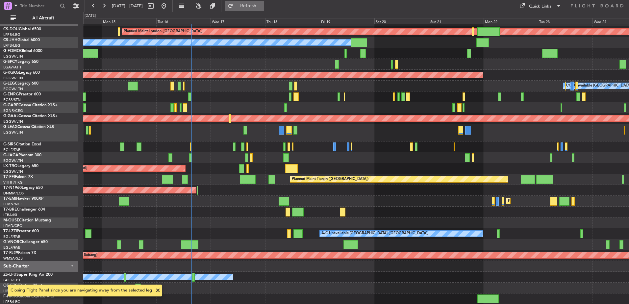
scroll to position [0, 0]
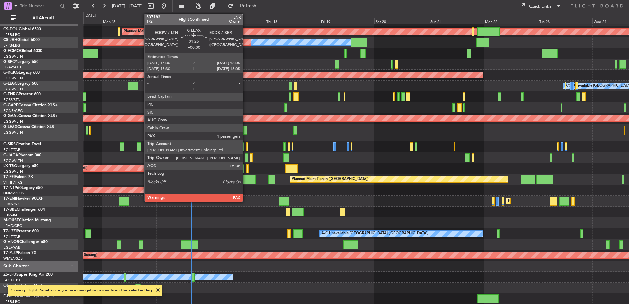
click at [246, 127] on div at bounding box center [245, 130] width 4 height 9
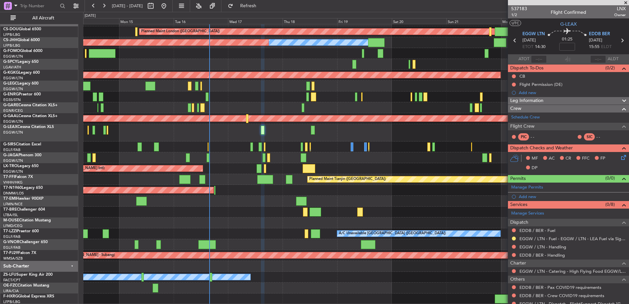
click at [353, 162] on div "Planned Maint London (Biggin Hill) Planned Maint Paris (Le Bourget) Owner Plann…" at bounding box center [355, 159] width 545 height 289
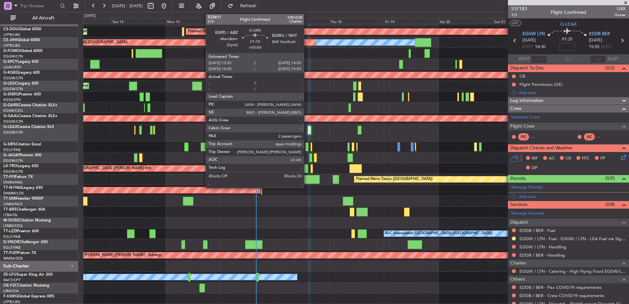
click at [307, 146] on div at bounding box center [306, 146] width 3 height 9
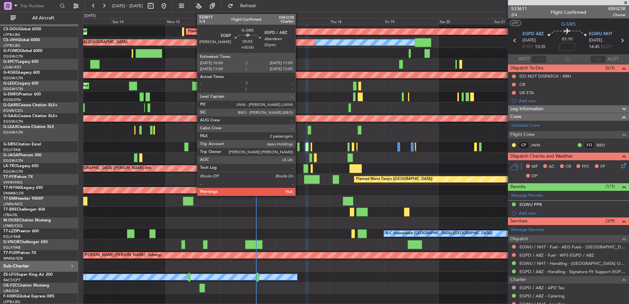
click at [298, 145] on div at bounding box center [298, 146] width 3 height 9
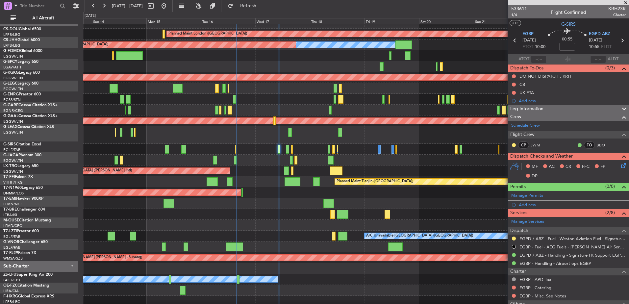
scroll to position [7, 0]
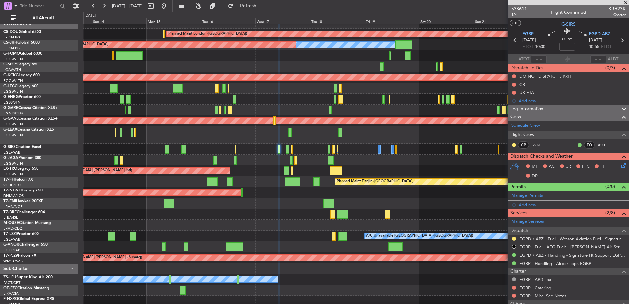
click at [378, 150] on div at bounding box center [379, 149] width 3 height 9
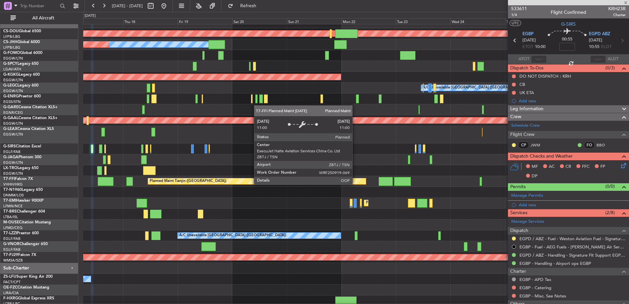
scroll to position [0, 0]
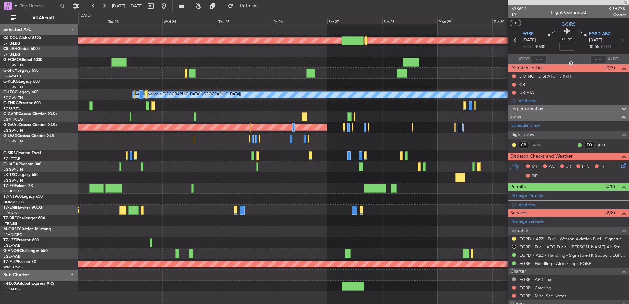
click at [0, 248] on html "22 Sep 2025 - 02 Oct 2025 Refresh Quick Links All Aircraft Planned Maint London…" at bounding box center [314, 152] width 629 height 304
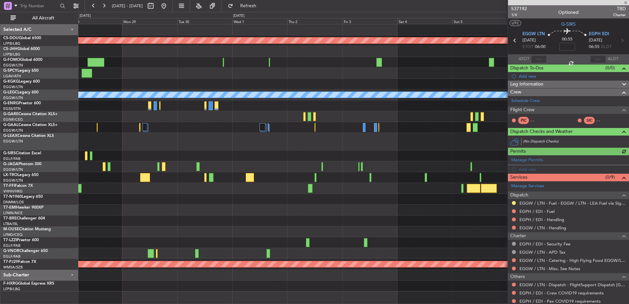
click at [115, 228] on div at bounding box center [353, 231] width 550 height 11
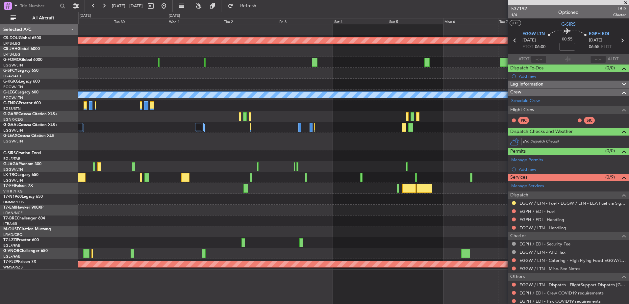
click at [288, 125] on div "Planned Maint London (Biggin Hill) A/C Unavailable London (Luton) Planned Maint…" at bounding box center [353, 146] width 550 height 245
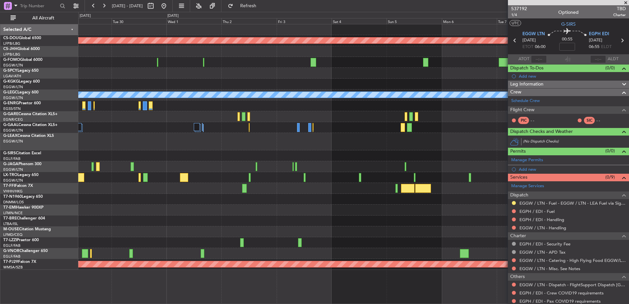
click at [628, 2] on html "29 Sep 2025 - 09 Oct 2025 Refresh Quick Links All Aircraft Planned Maint London…" at bounding box center [314, 152] width 629 height 304
click at [627, 2] on span at bounding box center [625, 3] width 7 height 6
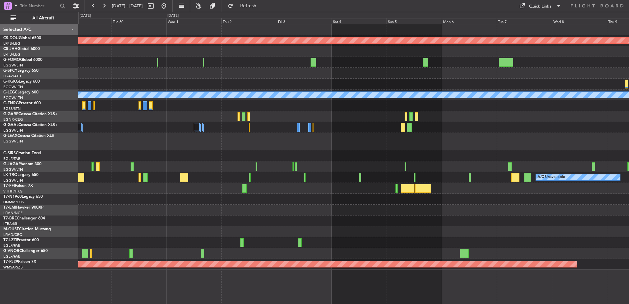
type input "0"
click at [550, 3] on button "Quick Links" at bounding box center [540, 6] width 49 height 11
click at [530, 20] on button "Trip Builder" at bounding box center [540, 22] width 49 height 16
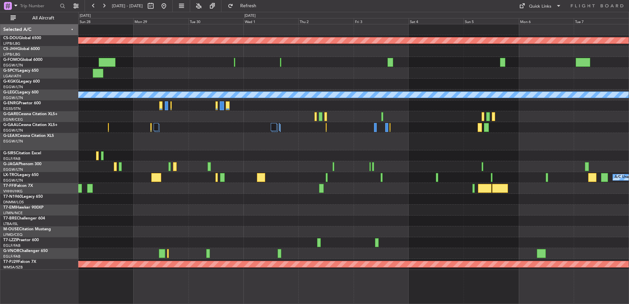
click at [540, 128] on div "Planned Maint London (Biggin Hill) A/C Unavailable London (Luton) Planned Maint…" at bounding box center [353, 146] width 550 height 245
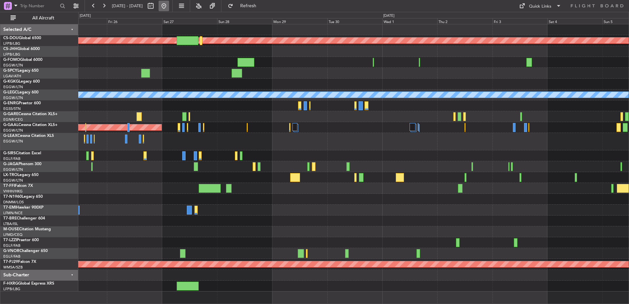
click at [169, 6] on button at bounding box center [163, 6] width 11 height 11
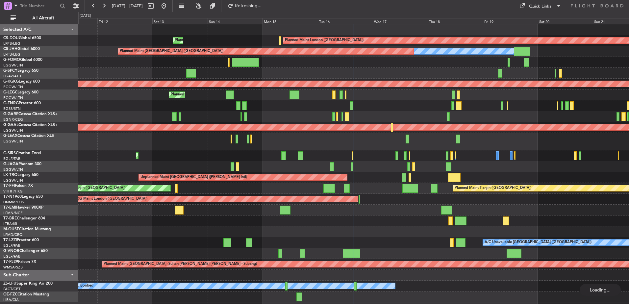
click at [298, 169] on div at bounding box center [353, 166] width 550 height 11
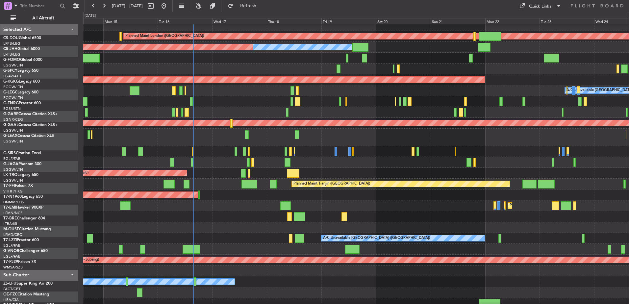
scroll to position [7, 0]
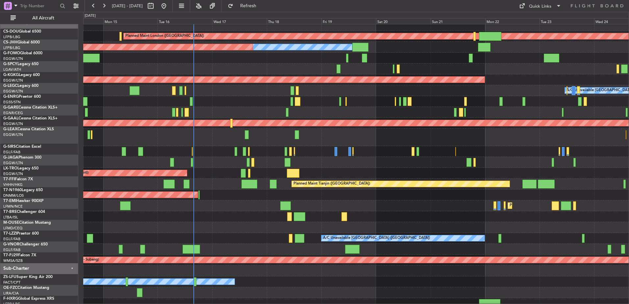
click at [126, 92] on div "A/C Unavailable [GEOGRAPHIC_DATA] ([GEOGRAPHIC_DATA]) Planned Maint [GEOGRAPHIC…" at bounding box center [355, 90] width 545 height 11
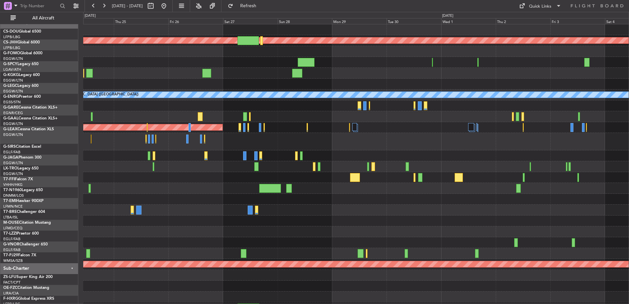
click at [41, 140] on div "Planned Maint London (Biggin Hill) AOG Maint Istanbul (Ataturk) A/C Unavailable…" at bounding box center [314, 158] width 629 height 292
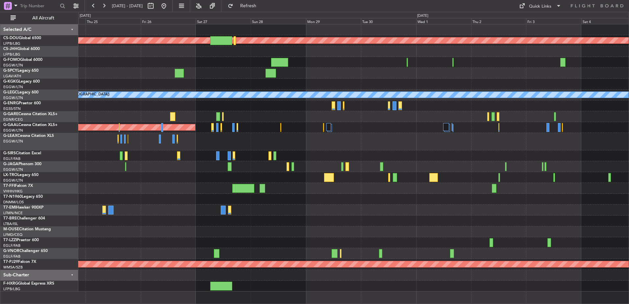
click at [375, 192] on div "Planned Maint London (Biggin Hill) A/C Unavailable London (Luton) Planned Maint…" at bounding box center [353, 157] width 550 height 267
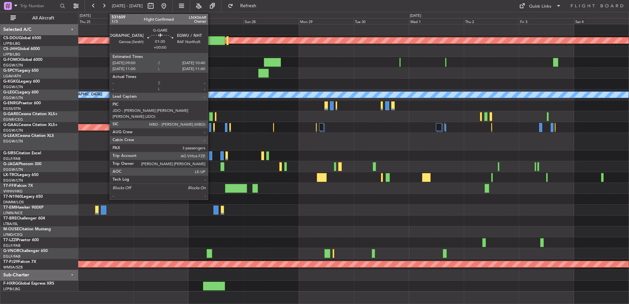
click at [211, 116] on div at bounding box center [211, 116] width 4 height 9
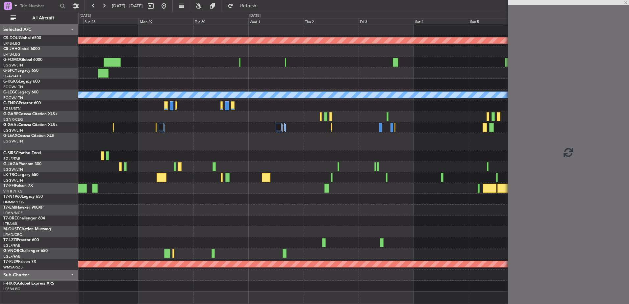
click at [187, 174] on div "Planned Maint London (Biggin Hill) A/C Unavailable London (Luton) Planned Maint…" at bounding box center [353, 157] width 550 height 267
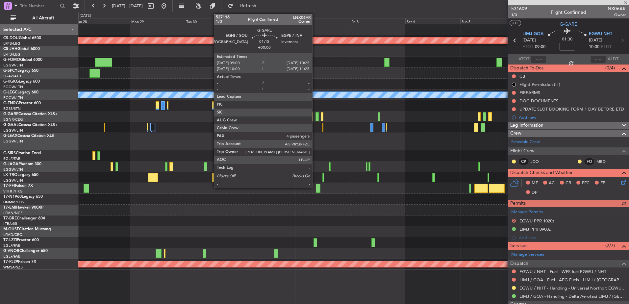
click at [315, 118] on div at bounding box center [316, 116] width 3 height 9
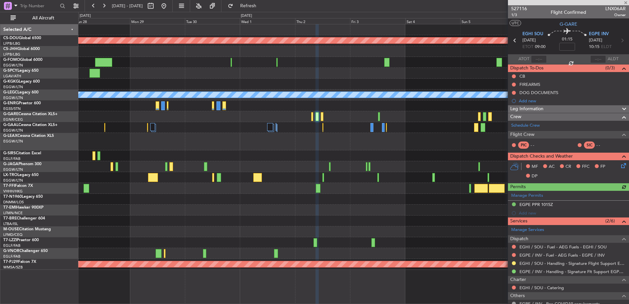
scroll to position [98, 0]
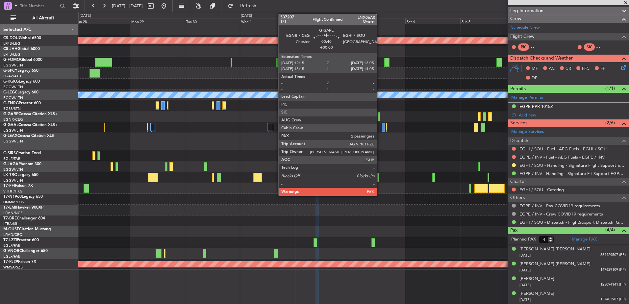
click at [379, 115] on div at bounding box center [379, 116] width 2 height 9
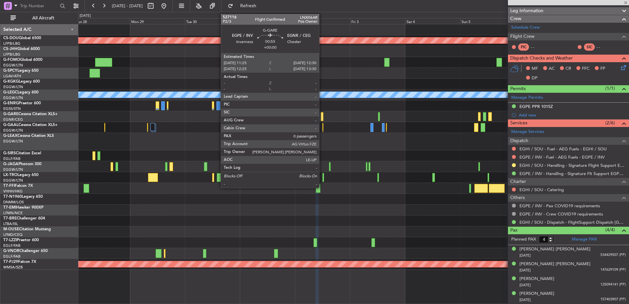
type input "2"
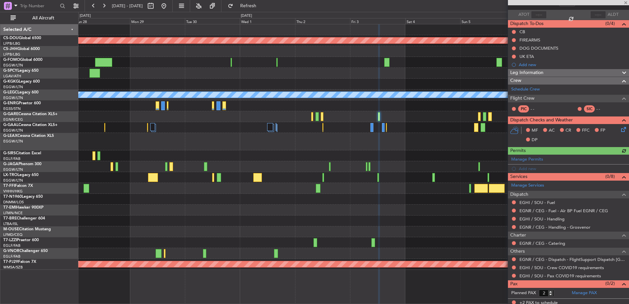
scroll to position [45, 0]
click at [531, 219] on link "EGHI / SOU - Handling" at bounding box center [541, 219] width 45 height 6
click at [528, 203] on link "EGHI / SOU - Fuel" at bounding box center [537, 202] width 36 height 6
click at [321, 141] on div at bounding box center [353, 141] width 550 height 17
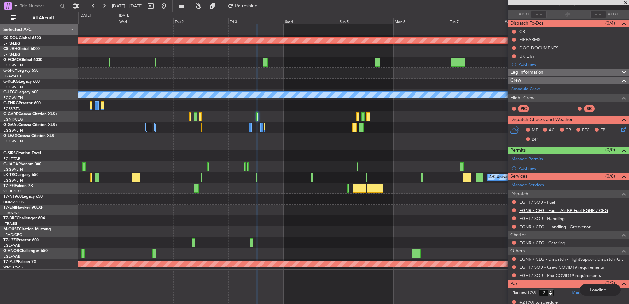
scroll to position [47, 0]
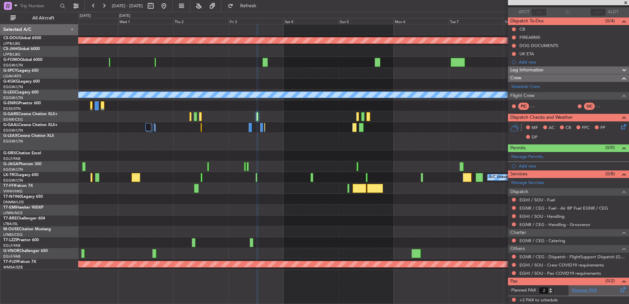
click at [573, 290] on link "Manage PAX" at bounding box center [583, 290] width 25 height 7
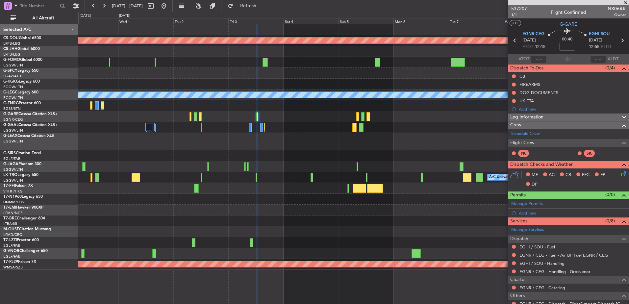
scroll to position [47, 0]
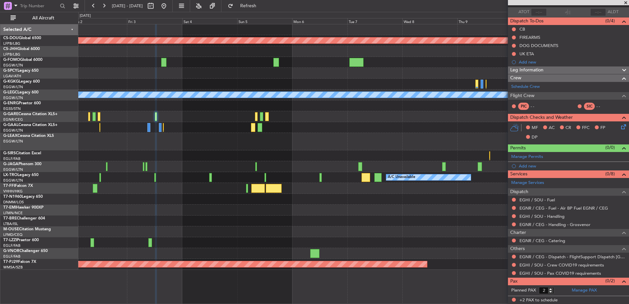
click at [136, 152] on div "Planned Maint London ([GEOGRAPHIC_DATA]) A/C Unavailable [GEOGRAPHIC_DATA] ([GE…" at bounding box center [353, 146] width 550 height 245
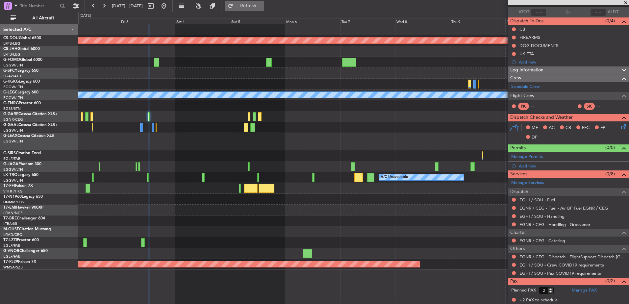
click at [246, 8] on button "Refresh" at bounding box center [244, 6] width 39 height 11
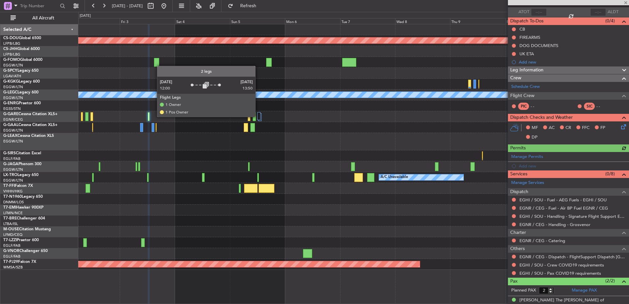
click at [258, 116] on div at bounding box center [258, 116] width 3 height 8
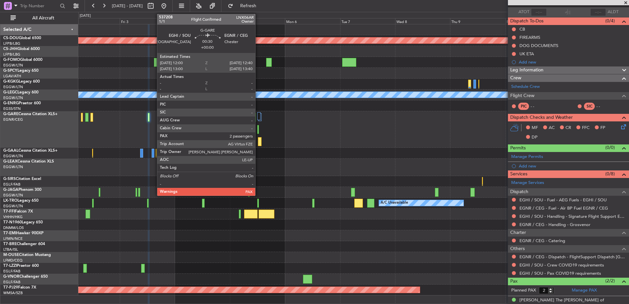
click at [258, 131] on div at bounding box center [258, 129] width 2 height 9
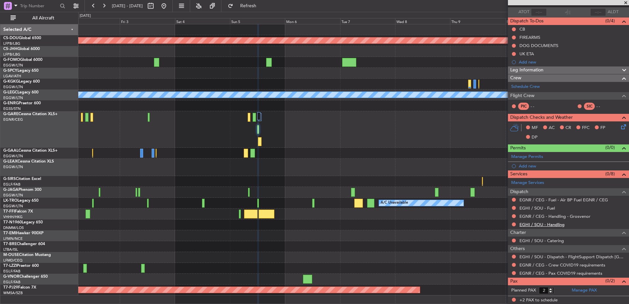
click at [527, 224] on link "EGHI / SOU - Handling" at bounding box center [541, 225] width 45 height 6
click at [531, 208] on link "EGHI / SOU - Fuel" at bounding box center [537, 208] width 36 height 6
click at [584, 292] on link "Manage PAX" at bounding box center [583, 290] width 25 height 7
click at [348, 127] on div at bounding box center [353, 129] width 550 height 36
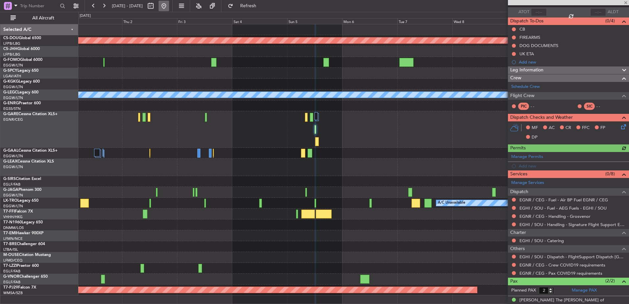
click at [169, 4] on button at bounding box center [163, 6] width 11 height 11
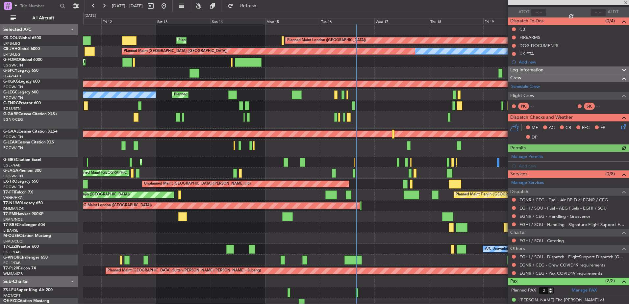
scroll to position [2, 0]
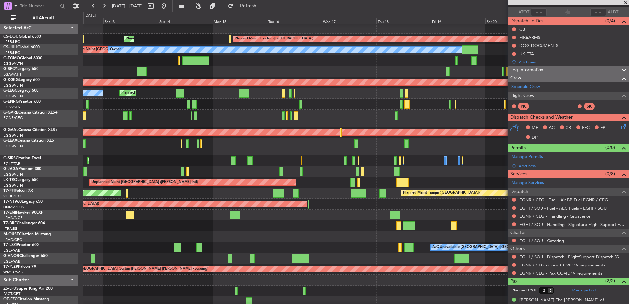
click at [332, 104] on div at bounding box center [355, 104] width 545 height 11
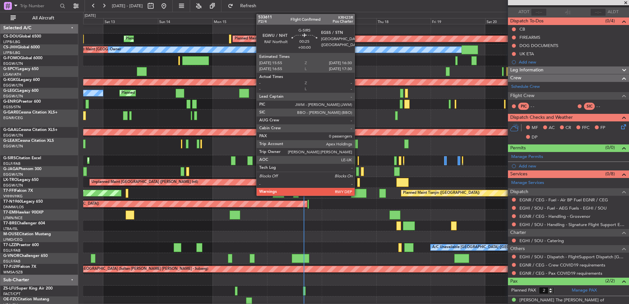
click at [358, 159] on div at bounding box center [358, 160] width 2 height 9
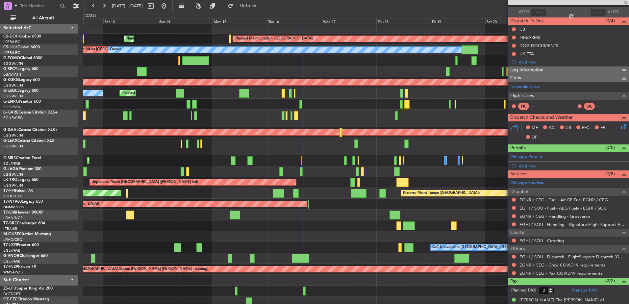
type input "0"
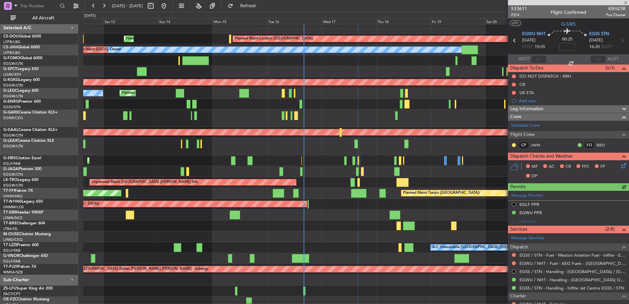
scroll to position [52, 0]
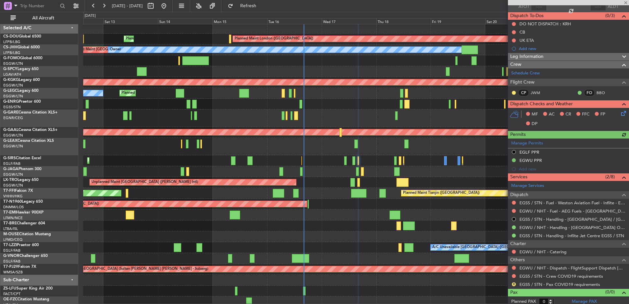
click at [531, 58] on span "Leg Information" at bounding box center [526, 57] width 33 height 8
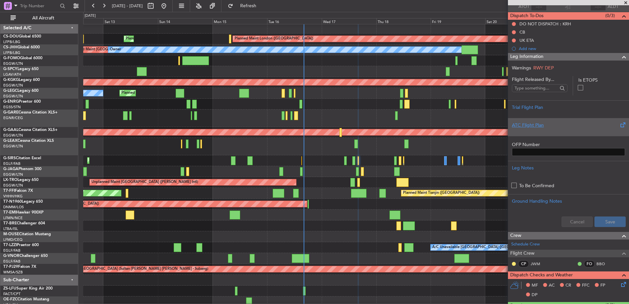
click at [538, 131] on div at bounding box center [568, 131] width 113 height 4
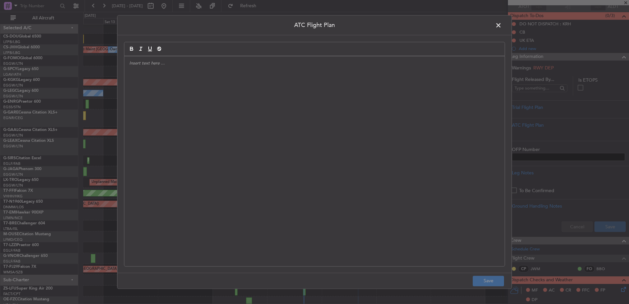
click at [380, 113] on div at bounding box center [314, 161] width 380 height 210
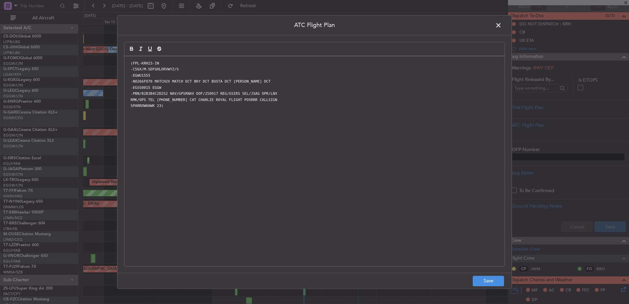
scroll to position [0, 0]
click at [480, 276] on button "Save" at bounding box center [487, 281] width 31 height 11
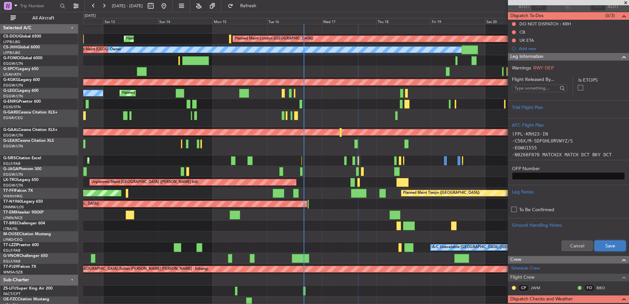
click at [607, 243] on button "Save" at bounding box center [609, 245] width 31 height 11
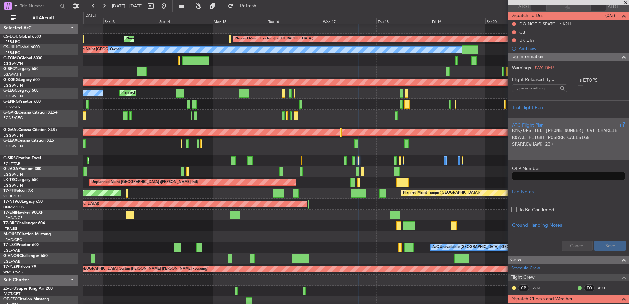
scroll to position [59, 0]
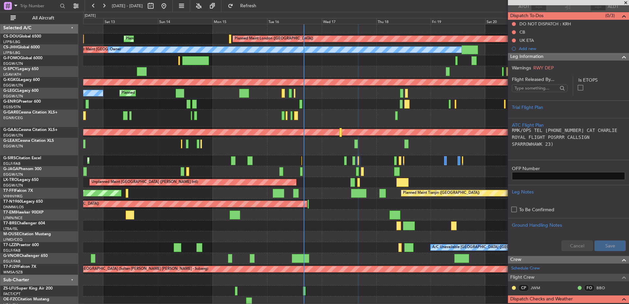
click at [556, 58] on div "Leg Information" at bounding box center [568, 57] width 121 height 8
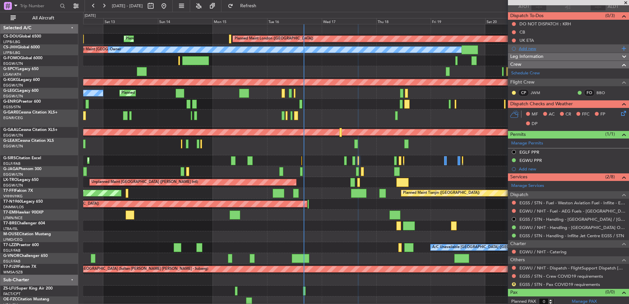
scroll to position [0, 0]
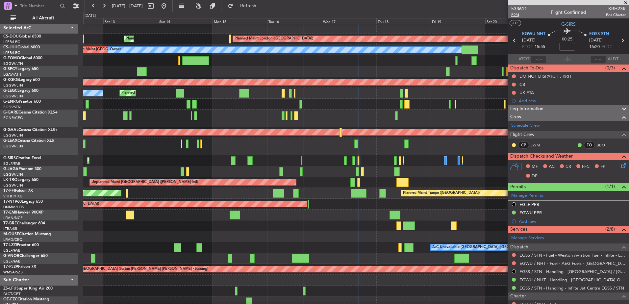
click at [514, 16] on span "P2/4" at bounding box center [519, 15] width 16 height 6
click at [260, 153] on div "Planned Maint [GEOGRAPHIC_DATA] ([GEOGRAPHIC_DATA])" at bounding box center [355, 146] width 545 height 17
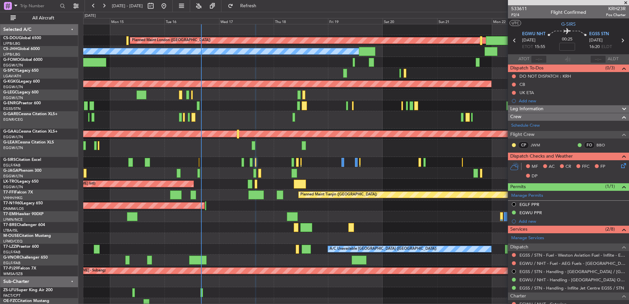
click at [238, 144] on div at bounding box center [355, 147] width 545 height 17
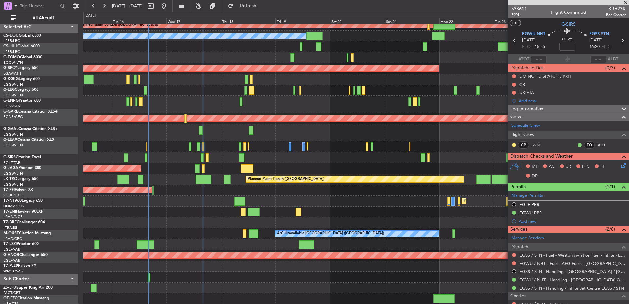
scroll to position [15, 0]
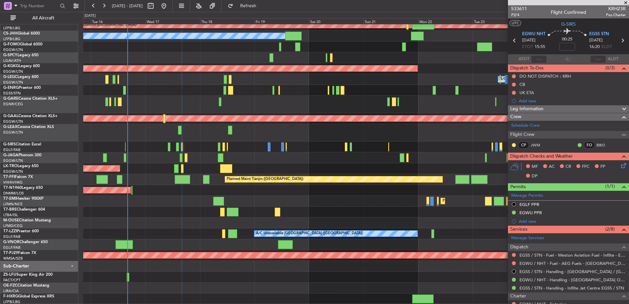
click at [275, 5] on fb-flight-board "[DATE] - [DATE] Refresh Quick Links All Aircraft Planned Maint [GEOGRAPHIC_DATA…" at bounding box center [314, 154] width 629 height 299
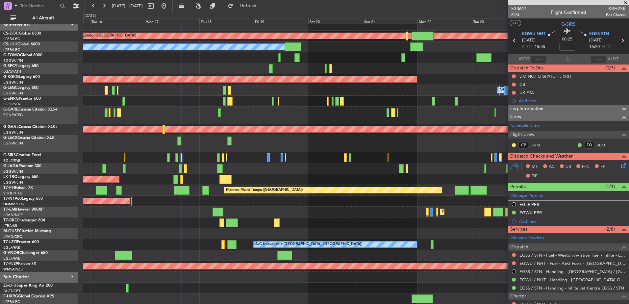
scroll to position [0, 0]
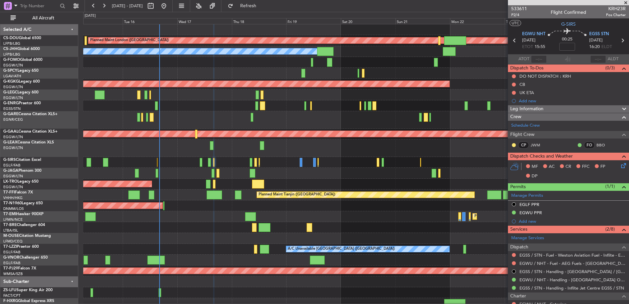
click at [325, 165] on div "Planned Maint London ([GEOGRAPHIC_DATA]) Planned Maint [GEOGRAPHIC_DATA] ([GEOG…" at bounding box center [355, 166] width 545 height 284
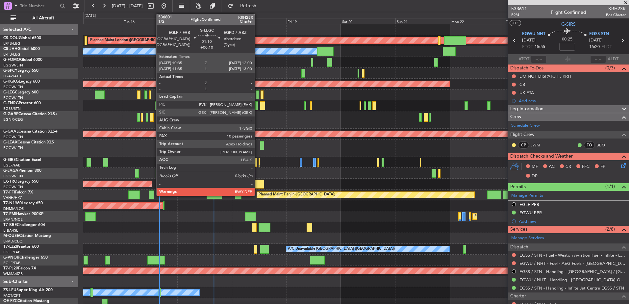
click at [257, 95] on div at bounding box center [256, 94] width 3 height 9
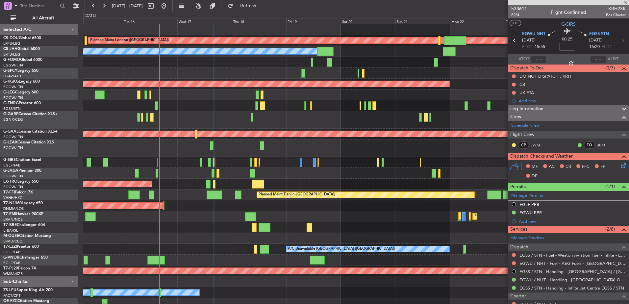
type input "+00:10"
type input "10"
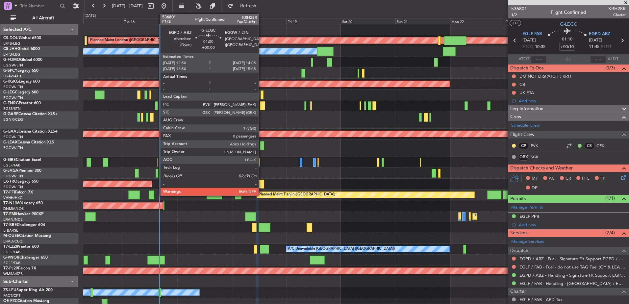
click at [261, 93] on div at bounding box center [261, 94] width 3 height 9
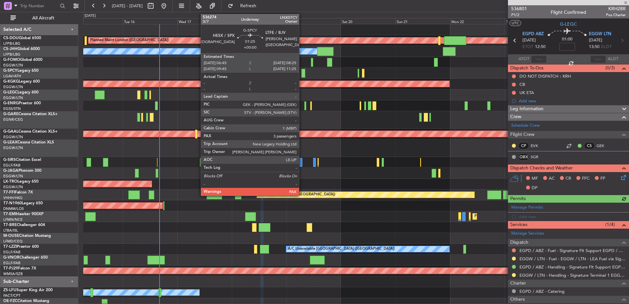
click at [302, 73] on div at bounding box center [303, 73] width 4 height 9
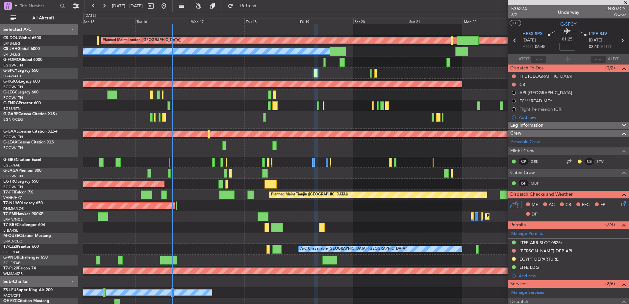
click at [289, 99] on div "A/C Unavailable [GEOGRAPHIC_DATA] ([GEOGRAPHIC_DATA]) Planned Maint [GEOGRAPHIC…" at bounding box center [355, 94] width 545 height 11
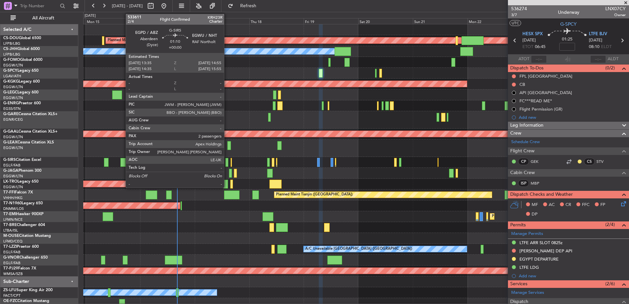
click at [227, 160] on div at bounding box center [226, 162] width 3 height 9
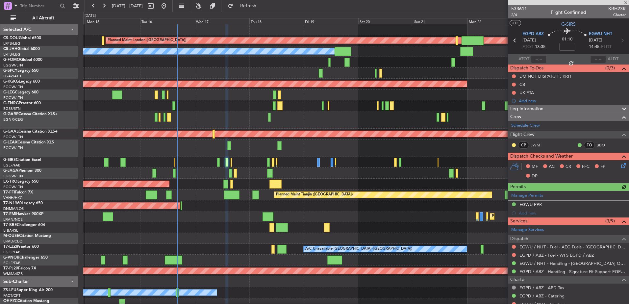
click at [519, 111] on span "Leg Information" at bounding box center [526, 109] width 33 height 8
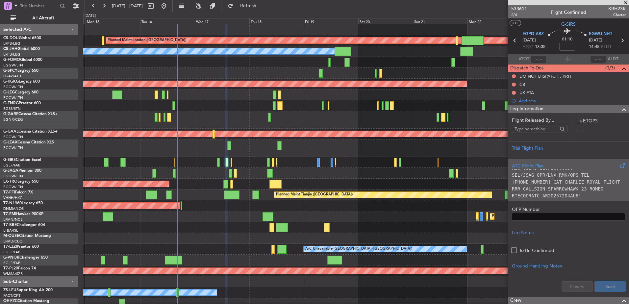
scroll to position [66, 0]
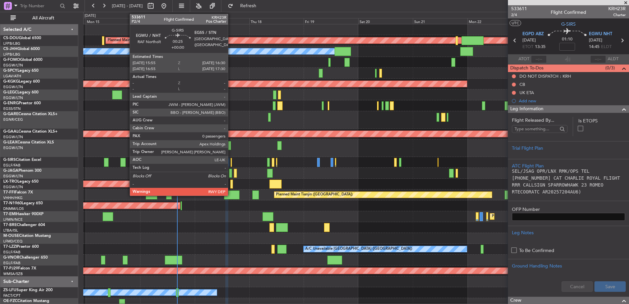
click at [231, 159] on div at bounding box center [231, 162] width 2 height 9
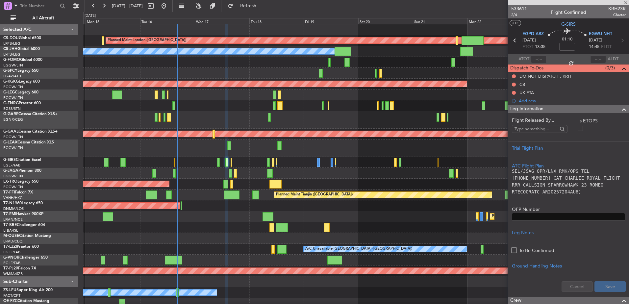
type input "0"
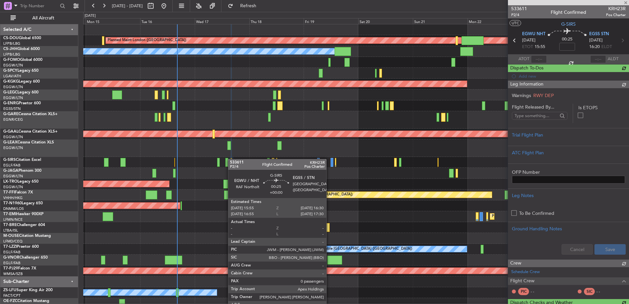
scroll to position [0, 0]
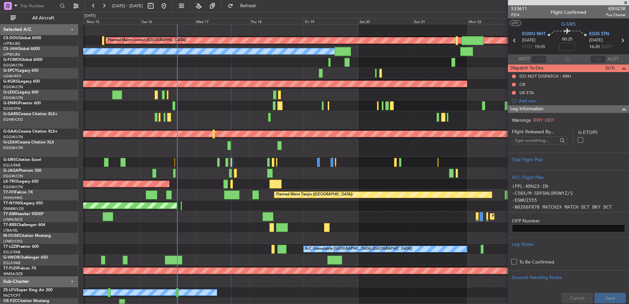
click at [624, 1] on span at bounding box center [625, 3] width 7 height 6
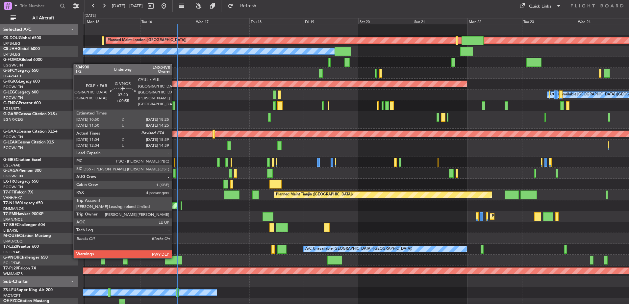
click at [175, 263] on div at bounding box center [173, 259] width 17 height 9
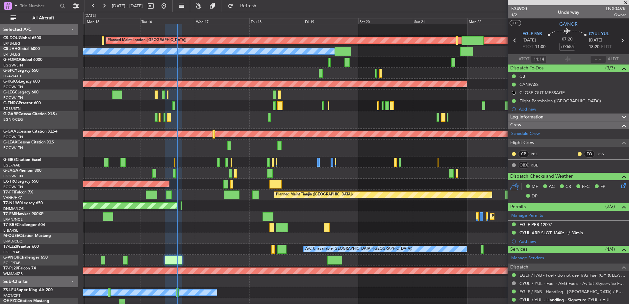
scroll to position [110, 0]
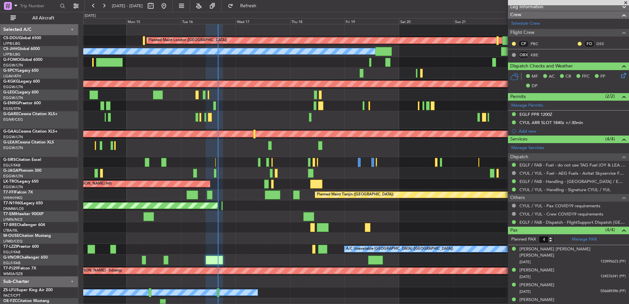
click at [351, 174] on div "Planned Maint [GEOGRAPHIC_DATA] ([GEOGRAPHIC_DATA])" at bounding box center [355, 173] width 545 height 11
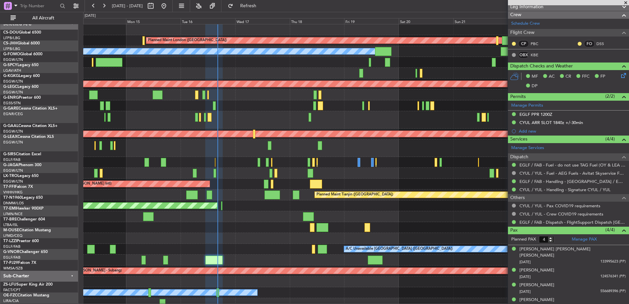
click at [369, 179] on div "Unplanned Maint [GEOGRAPHIC_DATA] ([PERSON_NAME] Intl)" at bounding box center [355, 184] width 545 height 11
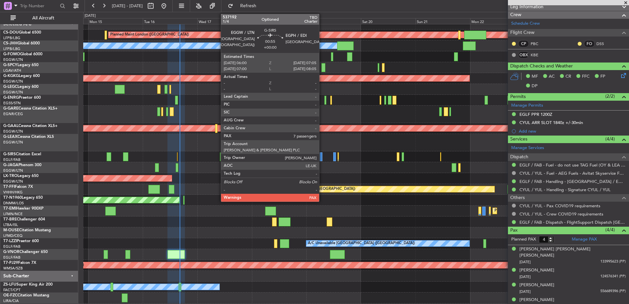
click at [322, 158] on div at bounding box center [321, 156] width 3 height 9
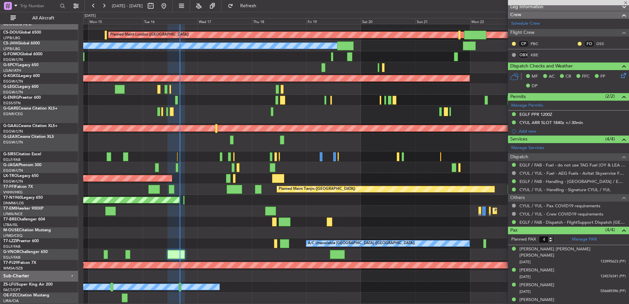
type input "7"
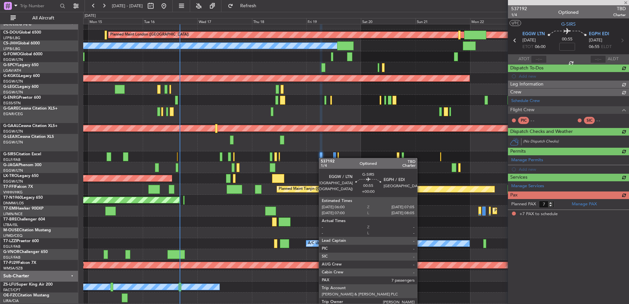
scroll to position [0, 0]
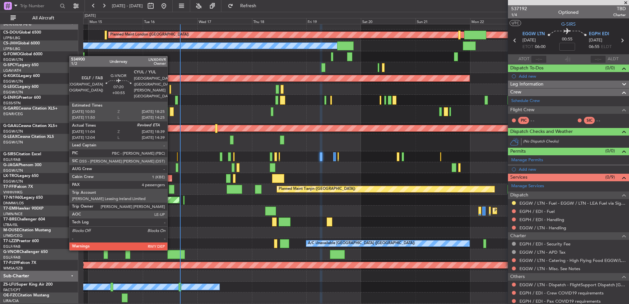
click at [171, 252] on div at bounding box center [175, 254] width 17 height 9
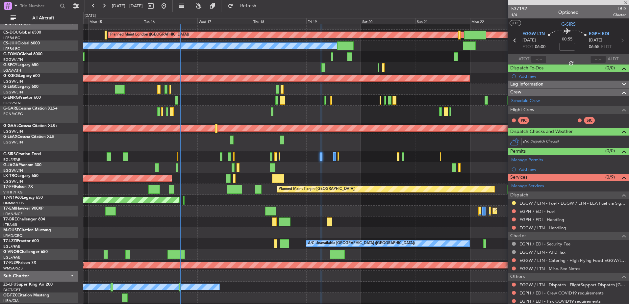
type input "+00:55"
type input "11:14"
type input "4"
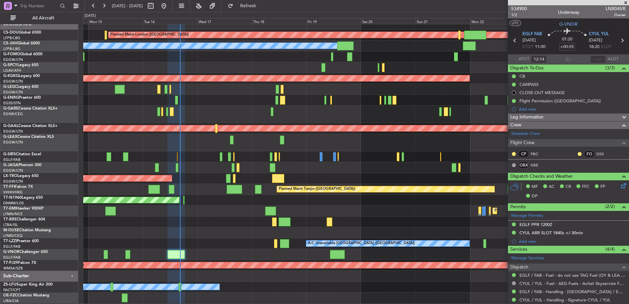
type input "11:14"
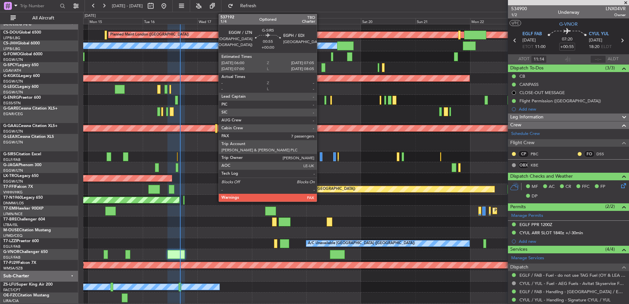
click at [320, 157] on div at bounding box center [321, 156] width 3 height 9
click at [321, 153] on div at bounding box center [321, 156] width 3 height 9
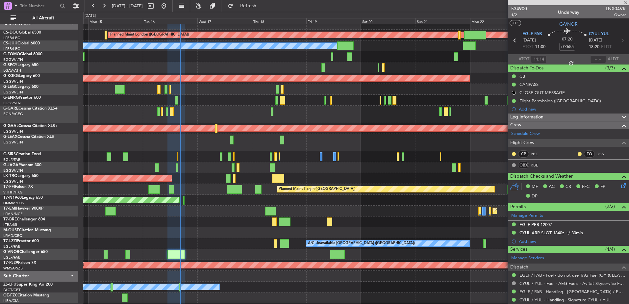
type input "7"
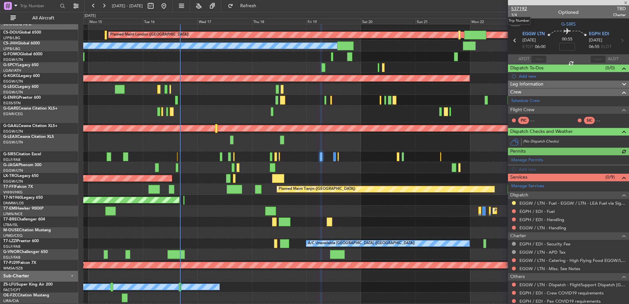
click at [519, 7] on span "537192" at bounding box center [519, 8] width 16 height 7
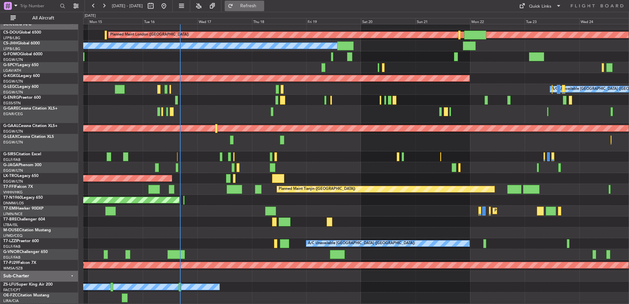
click at [253, 8] on button "Refresh" at bounding box center [244, 6] width 39 height 11
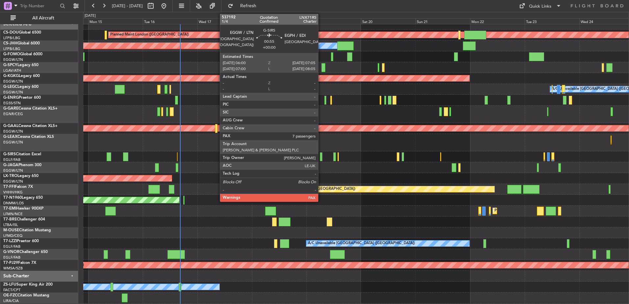
click at [321, 156] on div at bounding box center [321, 156] width 3 height 9
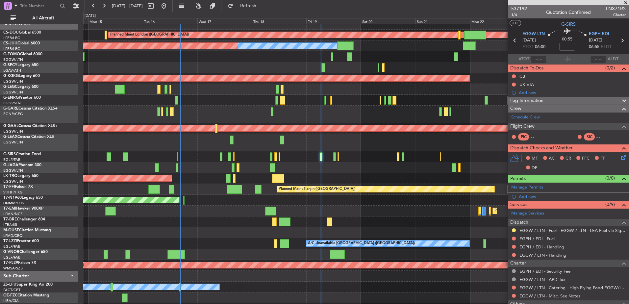
scroll to position [17, 0]
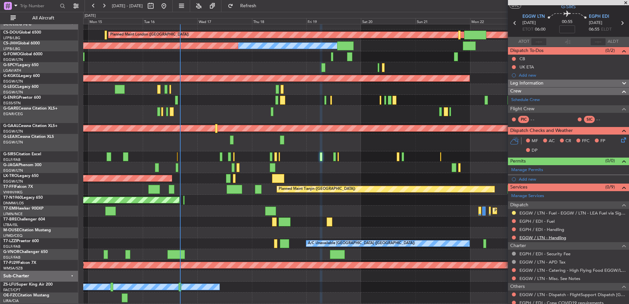
click at [538, 240] on mat-tooltip-component "EGGW / LTN - Handling" at bounding box center [543, 248] width 52 height 17
click at [534, 236] on link "EGGW / LTN - Handling" at bounding box center [542, 238] width 47 height 6
click at [531, 227] on link "EGPH / EDI - Handling" at bounding box center [541, 230] width 45 height 6
click at [530, 220] on link "EGPH / EDI - Fuel" at bounding box center [536, 221] width 35 height 6
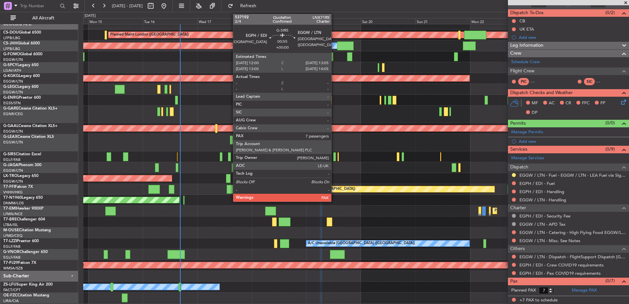
click at [334, 158] on div at bounding box center [334, 156] width 3 height 9
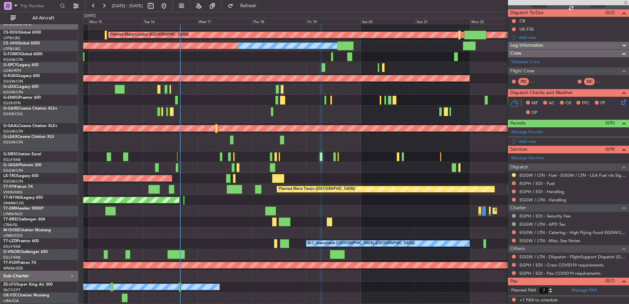
scroll to position [0, 0]
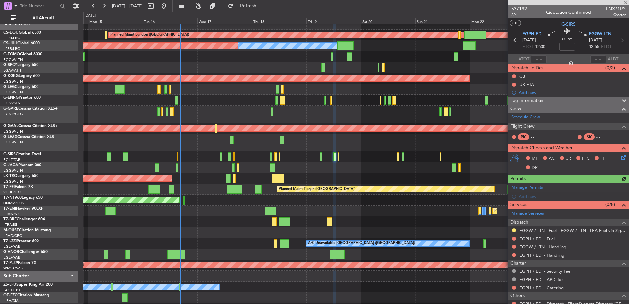
click at [542, 254] on div "EGGW / LTN - Handling" at bounding box center [542, 254] width 0 height 0
click at [531, 253] on link "EGPH / EDI - Handling" at bounding box center [541, 255] width 45 height 6
click at [531, 244] on link "EGGW / LTN - Handling" at bounding box center [542, 247] width 47 height 6
click at [531, 238] on link "EGPH / EDI - Fuel" at bounding box center [536, 239] width 35 height 6
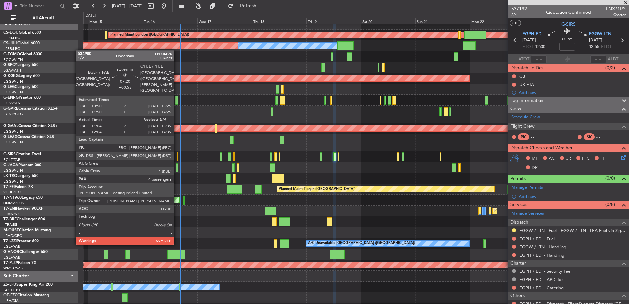
click at [177, 251] on div at bounding box center [175, 254] width 17 height 9
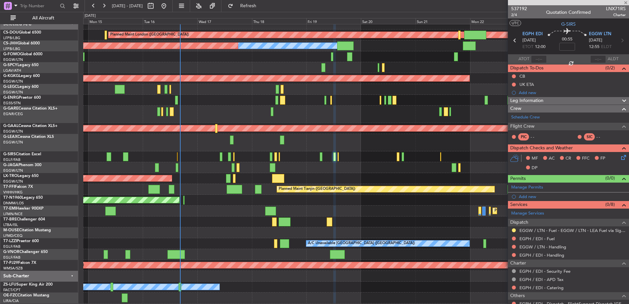
type input "+00:55"
type input "11:14"
type input "4"
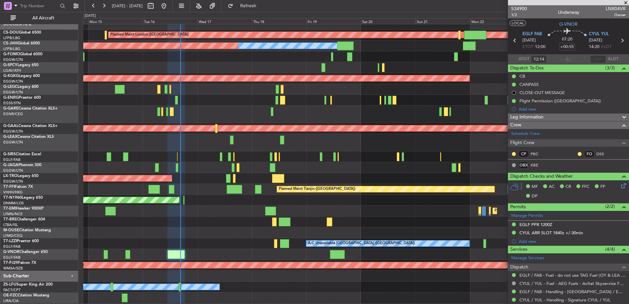
type input "11:14"
click at [264, 10] on button "Refresh" at bounding box center [244, 6] width 39 height 11
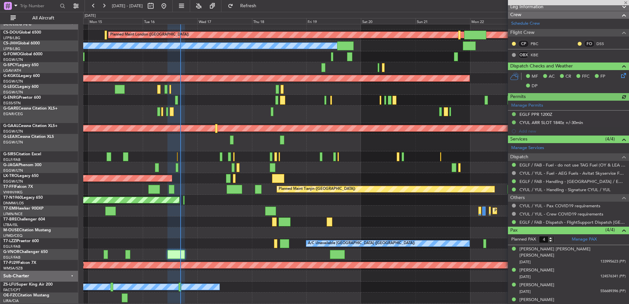
scroll to position [6, 0]
click at [208, 175] on div "Unplanned Maint [GEOGRAPHIC_DATA] ([PERSON_NAME] Intl)" at bounding box center [355, 178] width 545 height 11
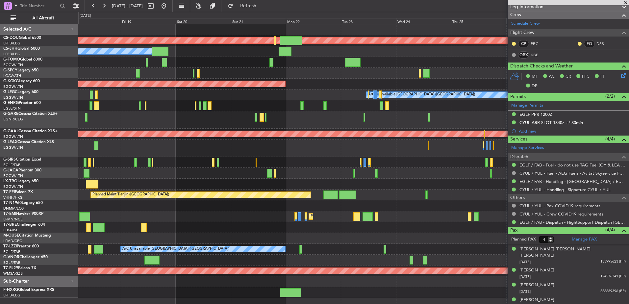
scroll to position [0, 0]
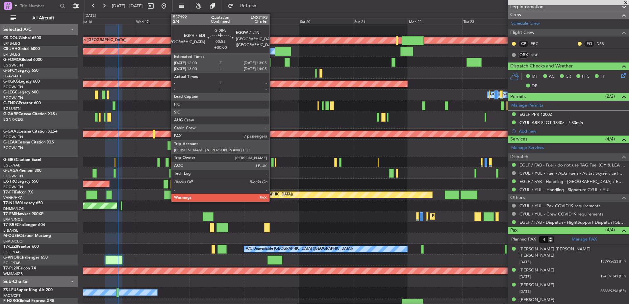
click at [272, 161] on div at bounding box center [272, 162] width 3 height 9
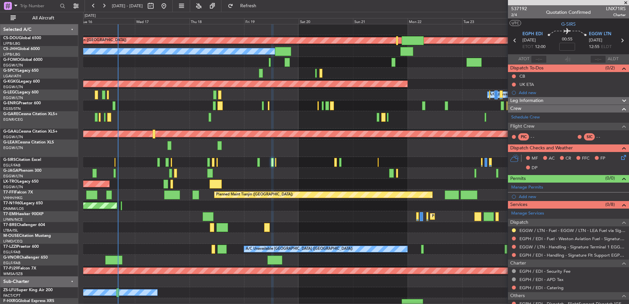
click at [276, 160] on div at bounding box center [355, 162] width 545 height 11
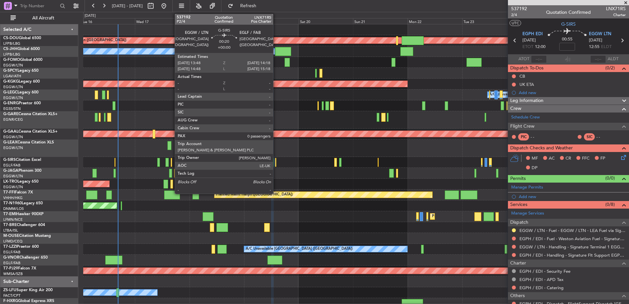
click at [275, 161] on div at bounding box center [275, 162] width 1 height 9
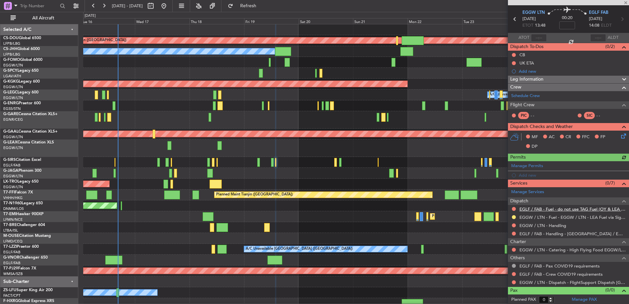
scroll to position [22, 0]
click at [537, 225] on link "EGGW / LTN - Handling" at bounding box center [542, 225] width 47 height 6
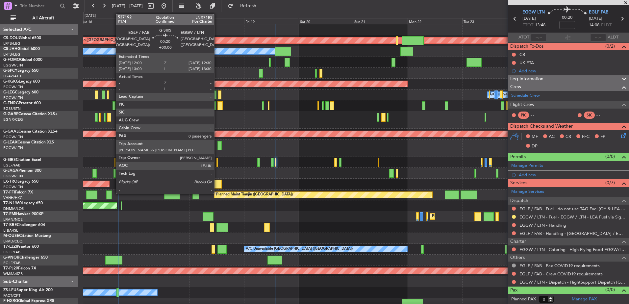
click at [217, 161] on div at bounding box center [216, 162] width 1 height 9
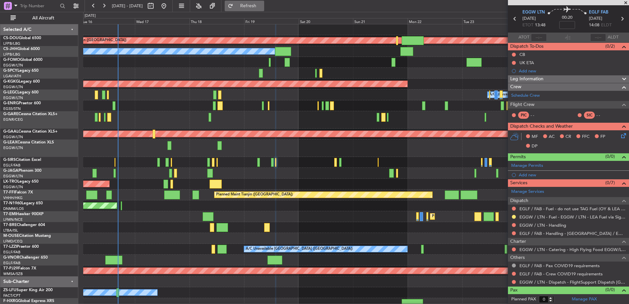
click at [257, 6] on span "Refresh" at bounding box center [248, 6] width 28 height 5
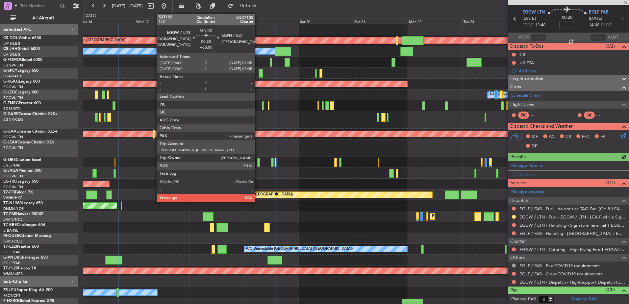
click at [258, 161] on div at bounding box center [258, 162] width 3 height 9
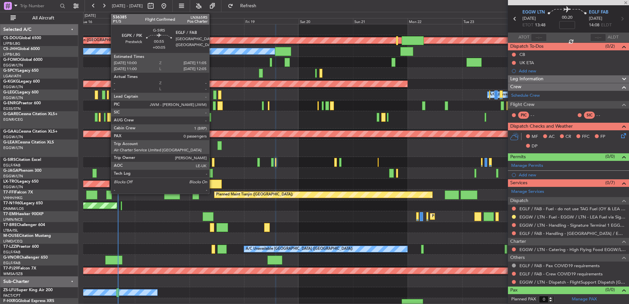
type input "7"
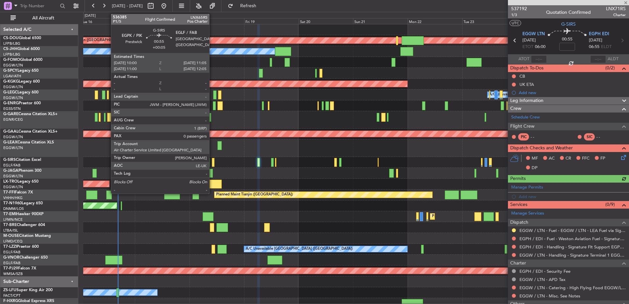
click at [212, 161] on div at bounding box center [213, 162] width 3 height 9
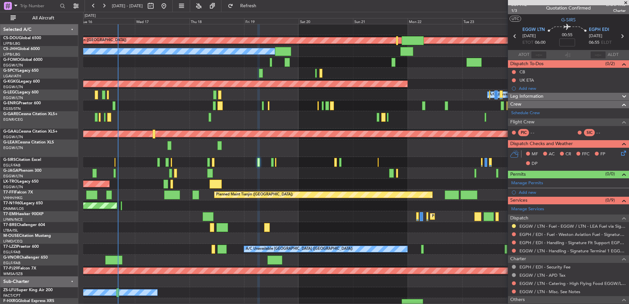
scroll to position [4, 0]
click at [521, 8] on span "537192" at bounding box center [519, 4] width 16 height 7
click at [227, 164] on div at bounding box center [355, 162] width 545 height 11
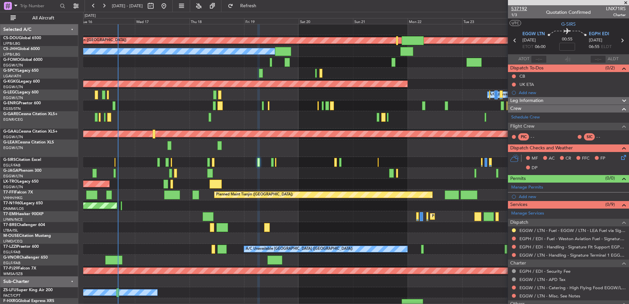
click at [523, 9] on span "537192" at bounding box center [519, 8] width 16 height 7
